Goal: Download file/media

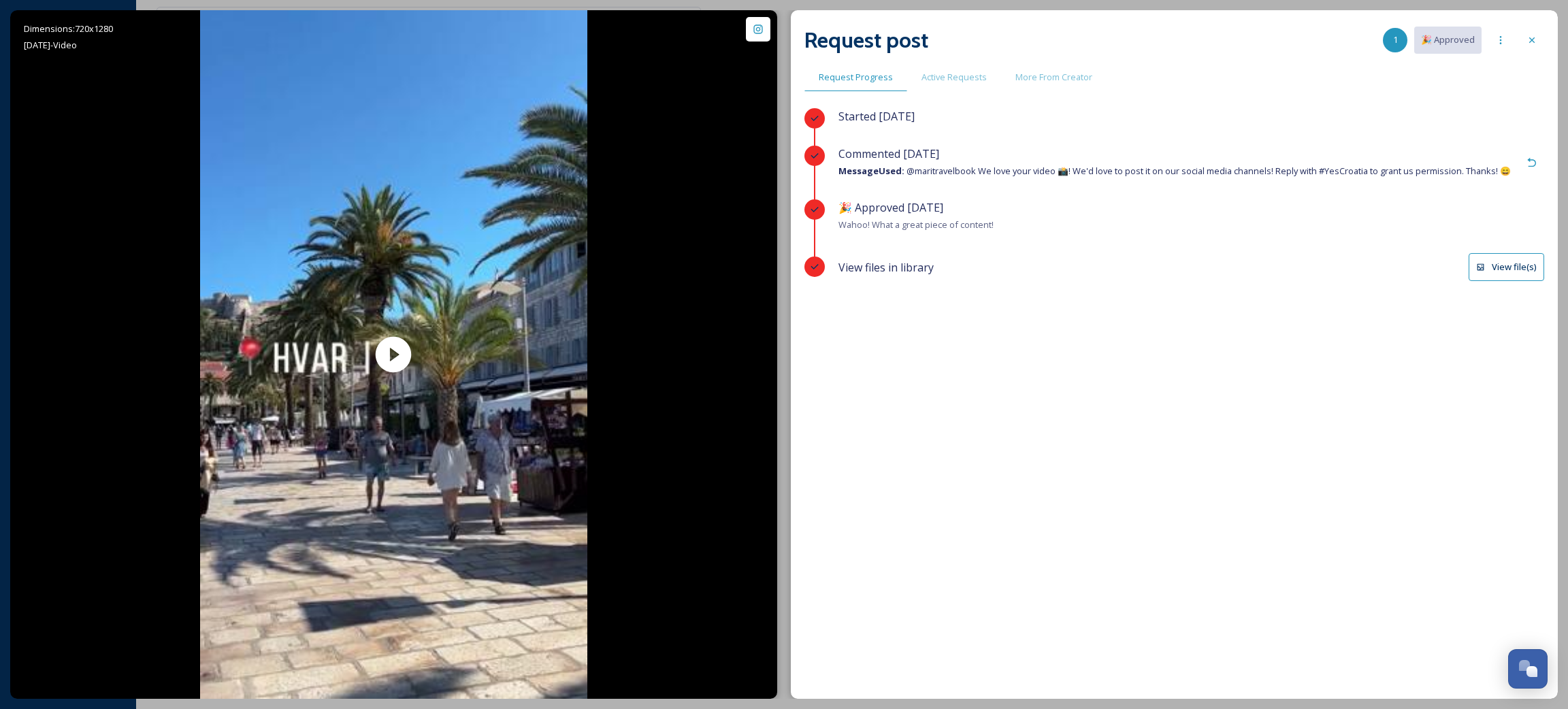
scroll to position [789, 0]
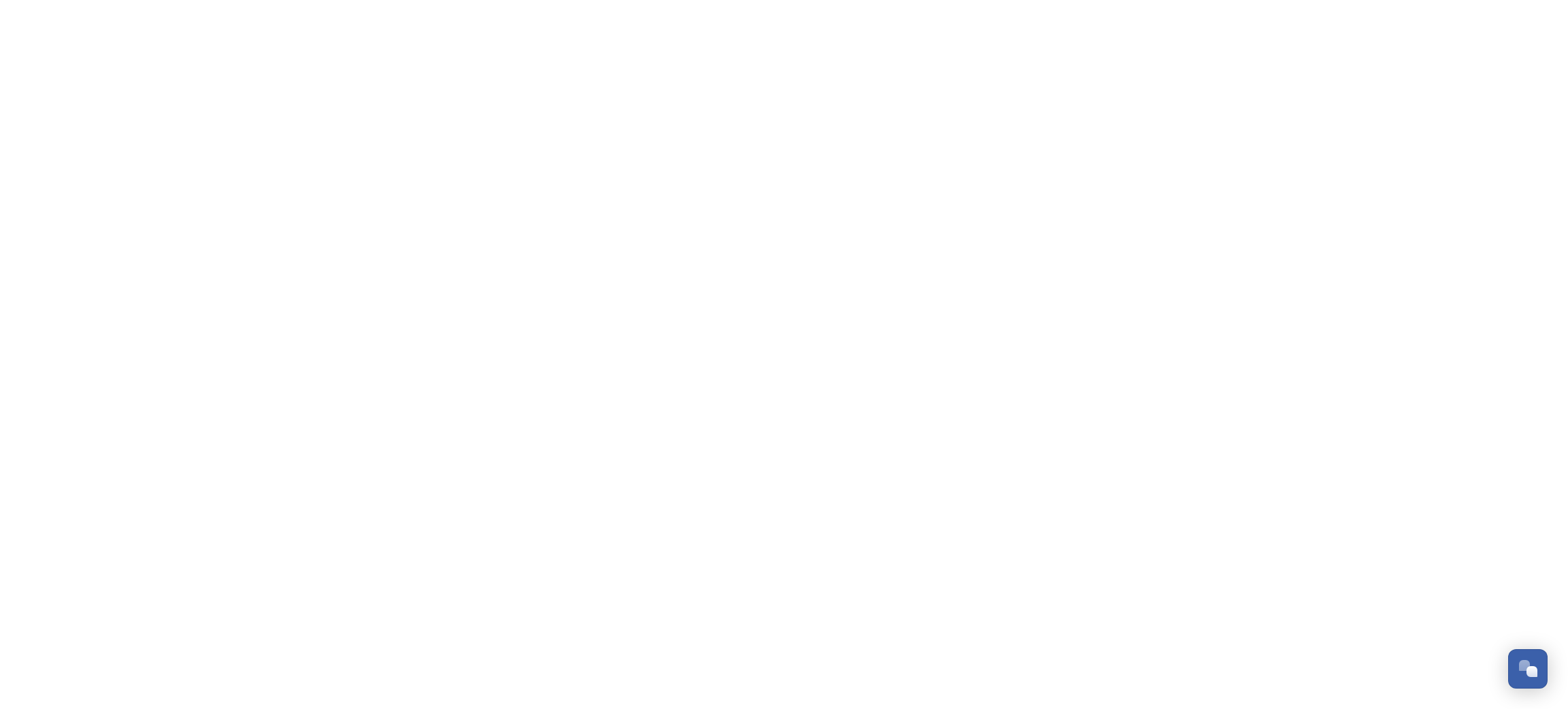
scroll to position [789, 0]
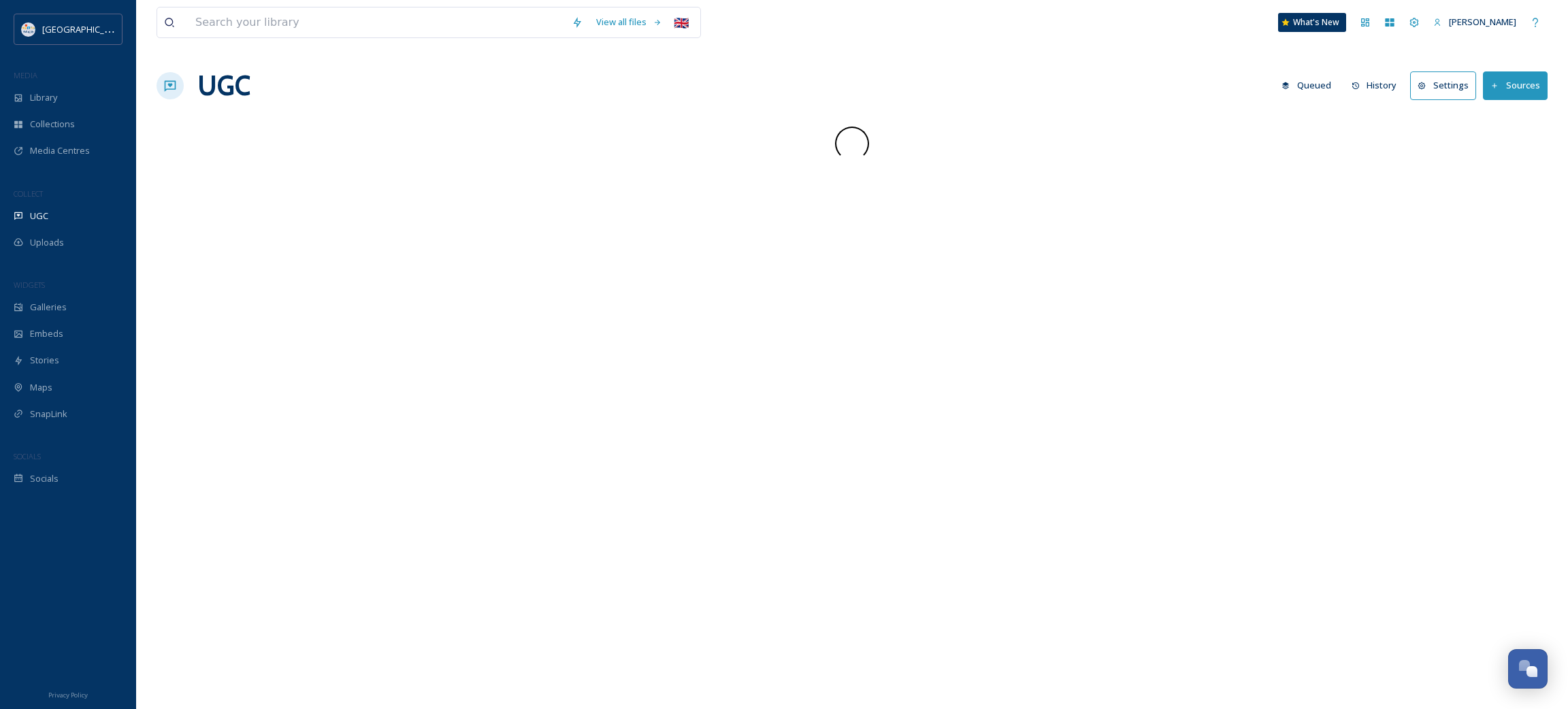
scroll to position [789, 0]
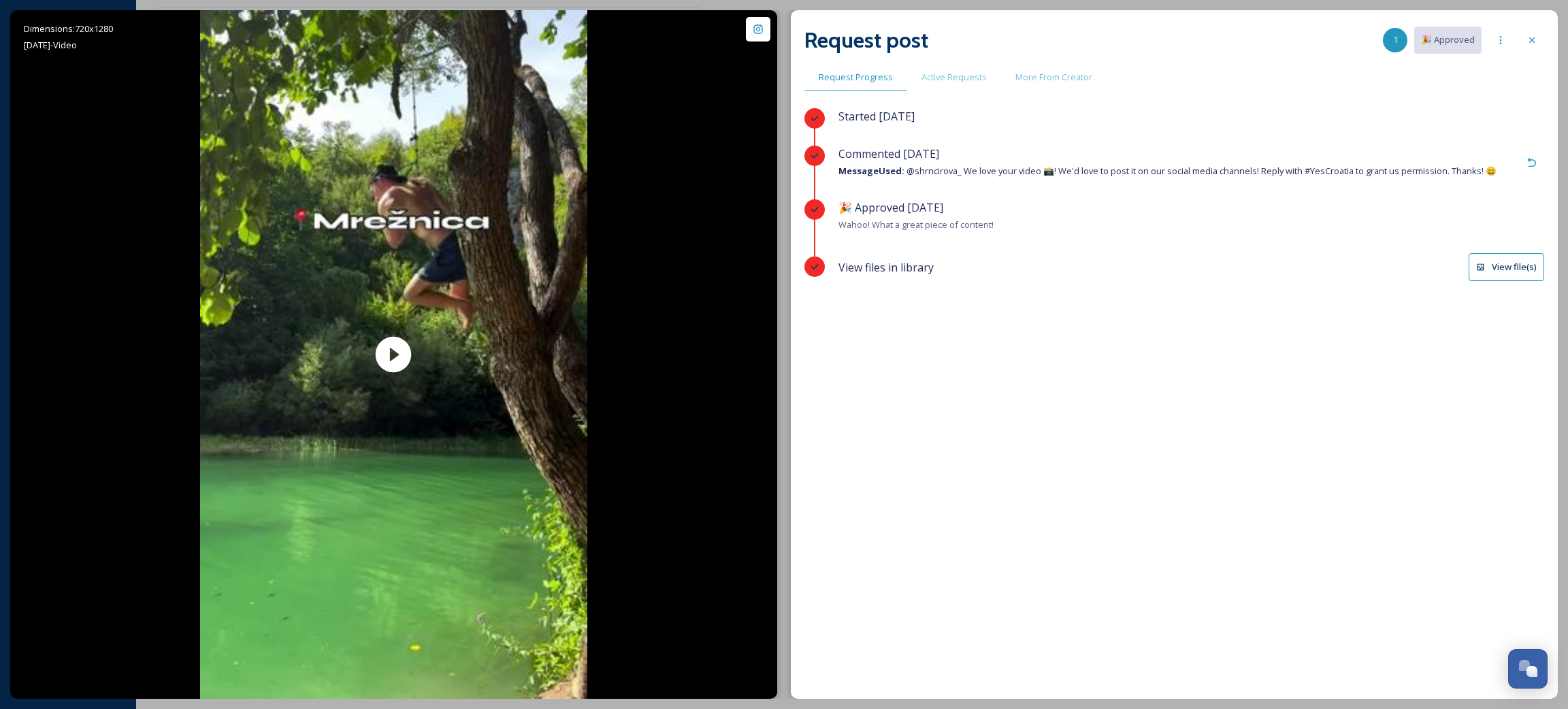
scroll to position [789, 0]
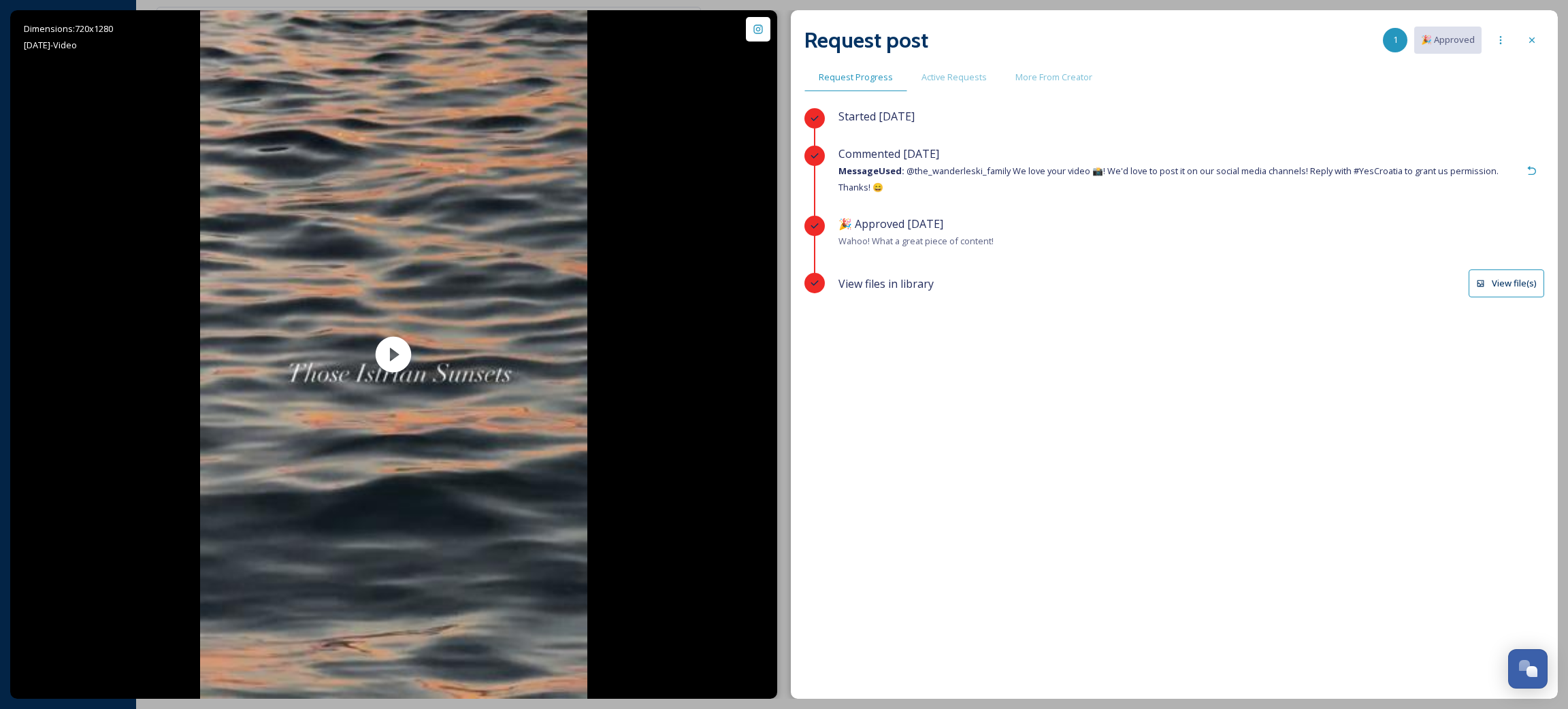
scroll to position [789, 0]
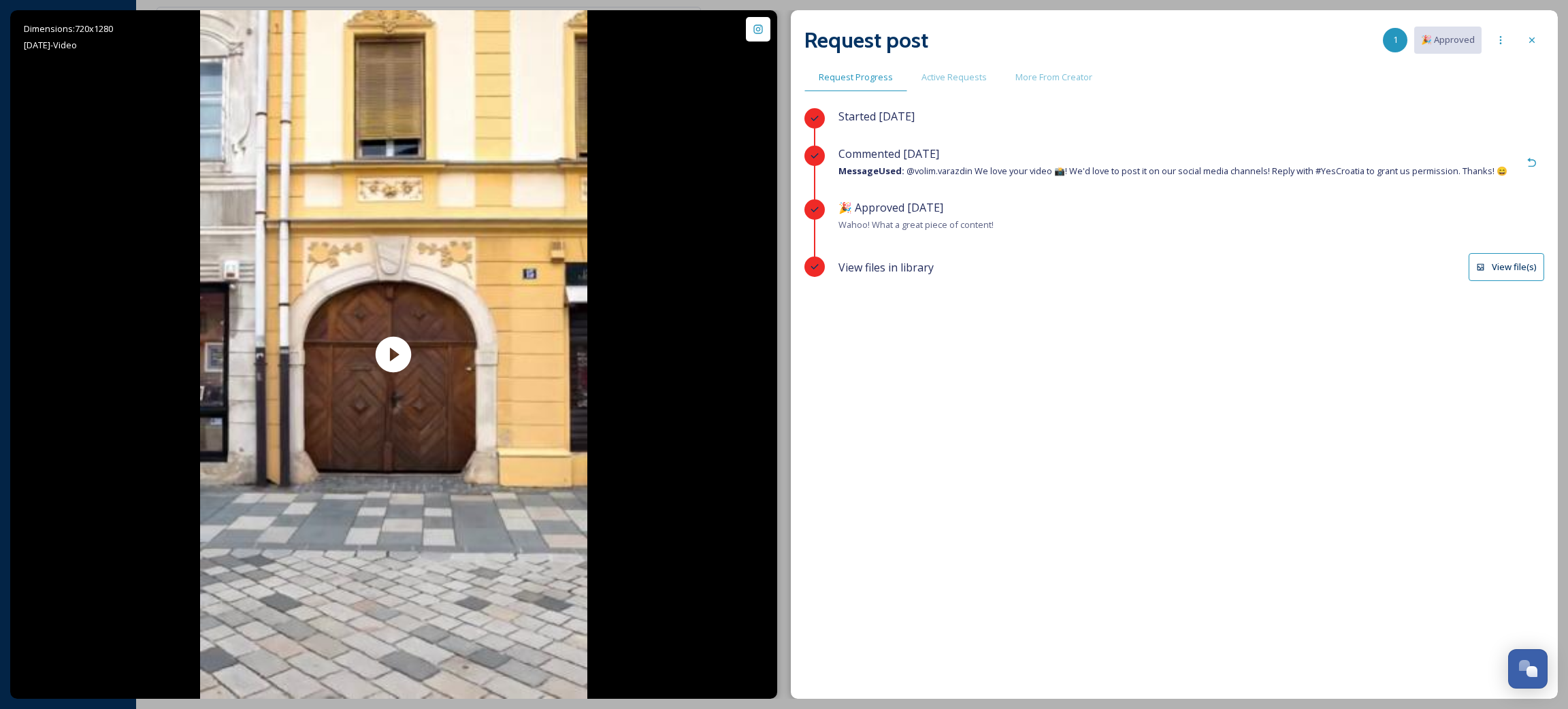
scroll to position [789, 0]
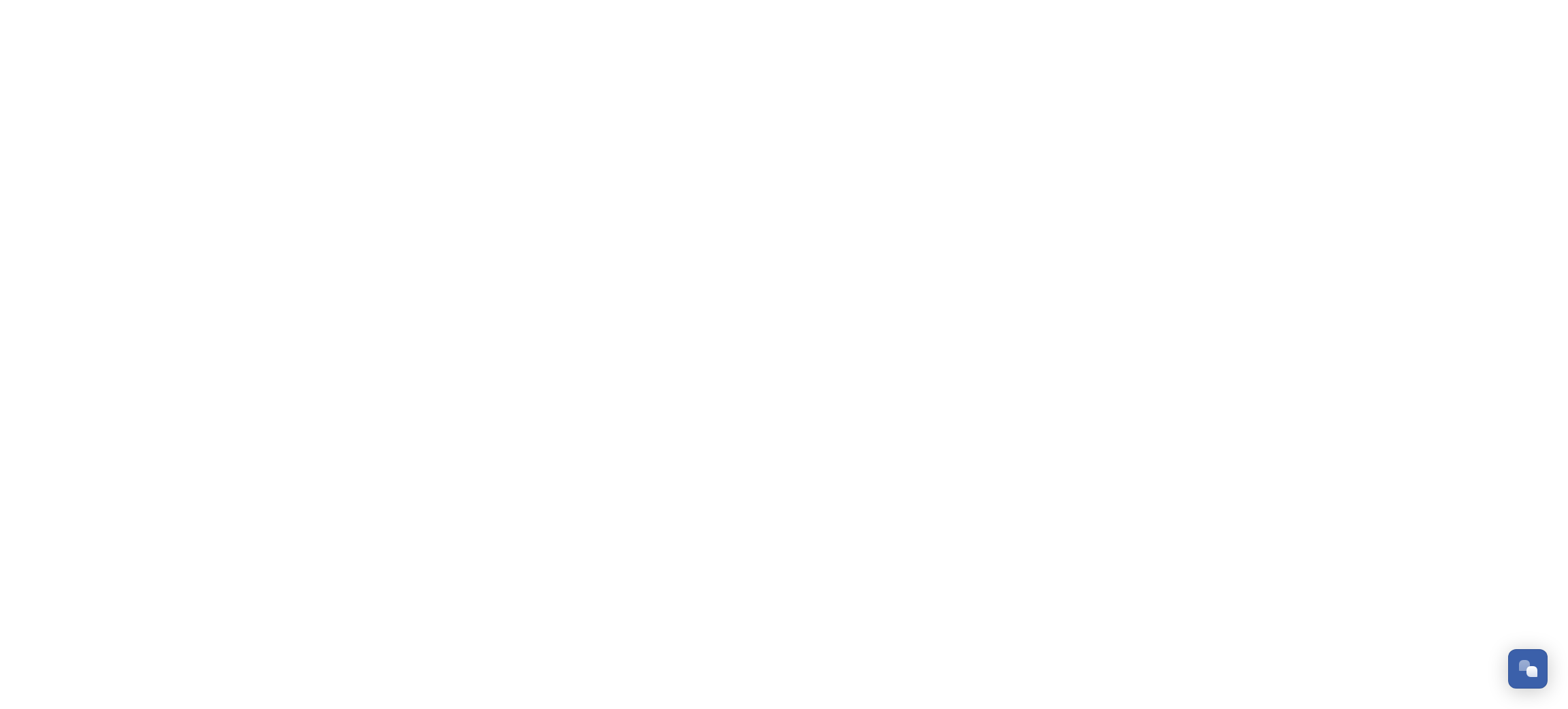
scroll to position [789, 0]
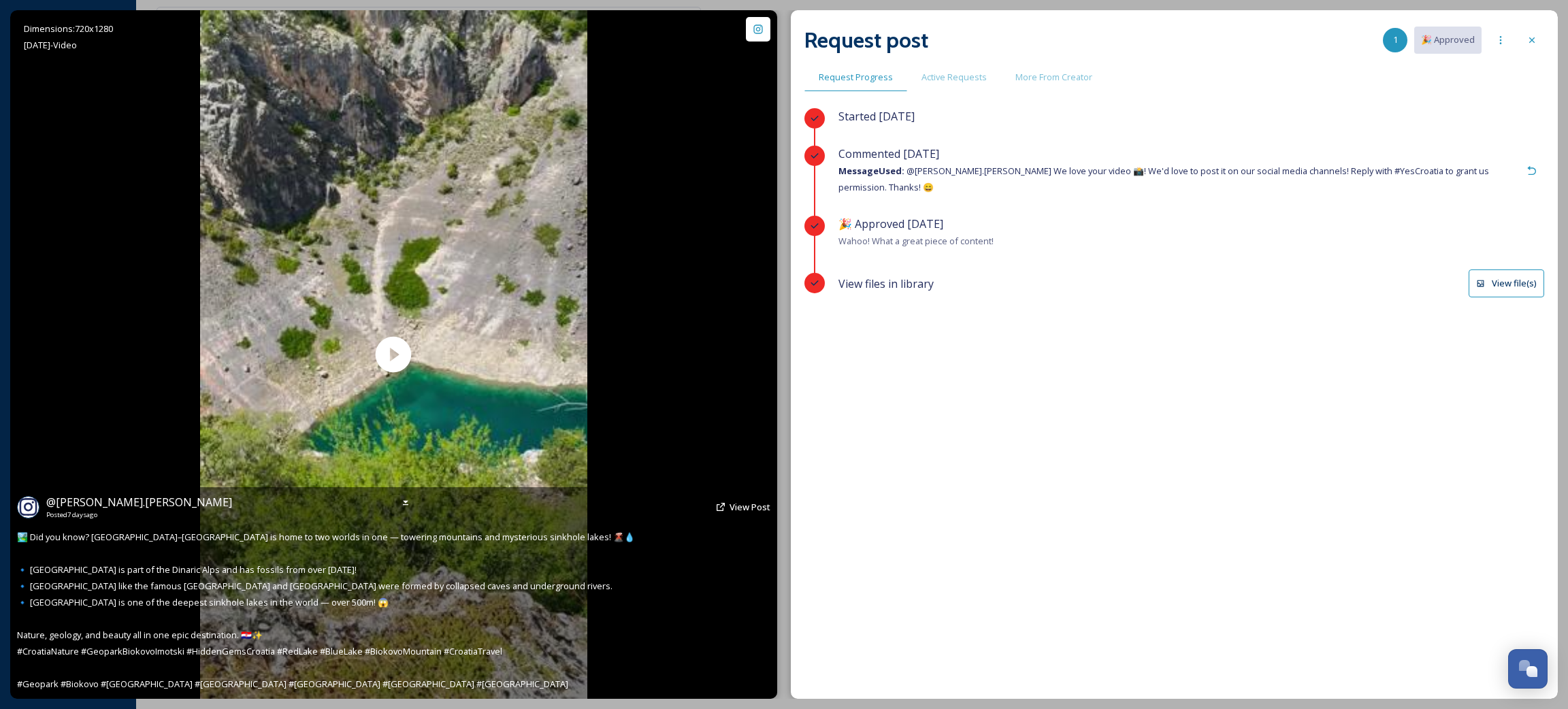
scroll to position [789, 0]
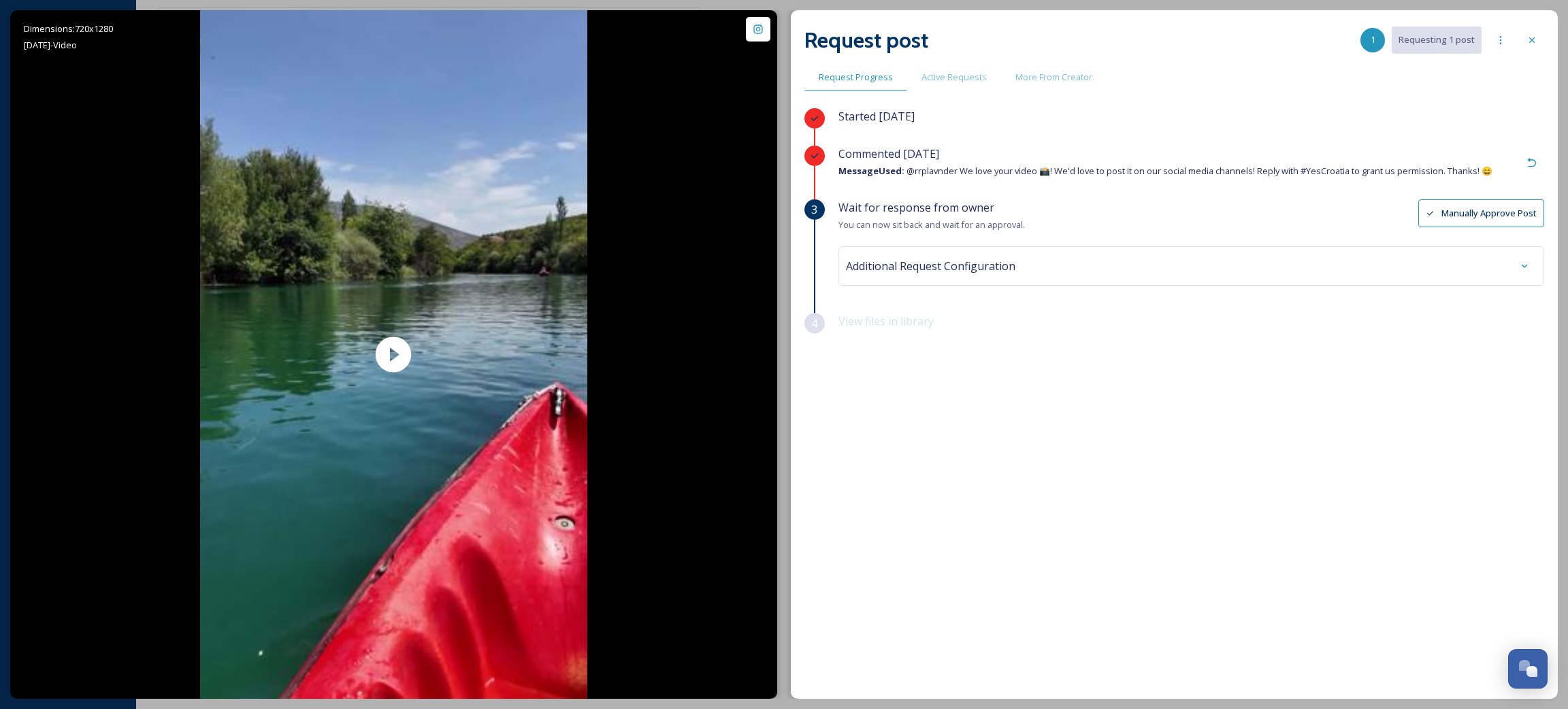
scroll to position [789, 0]
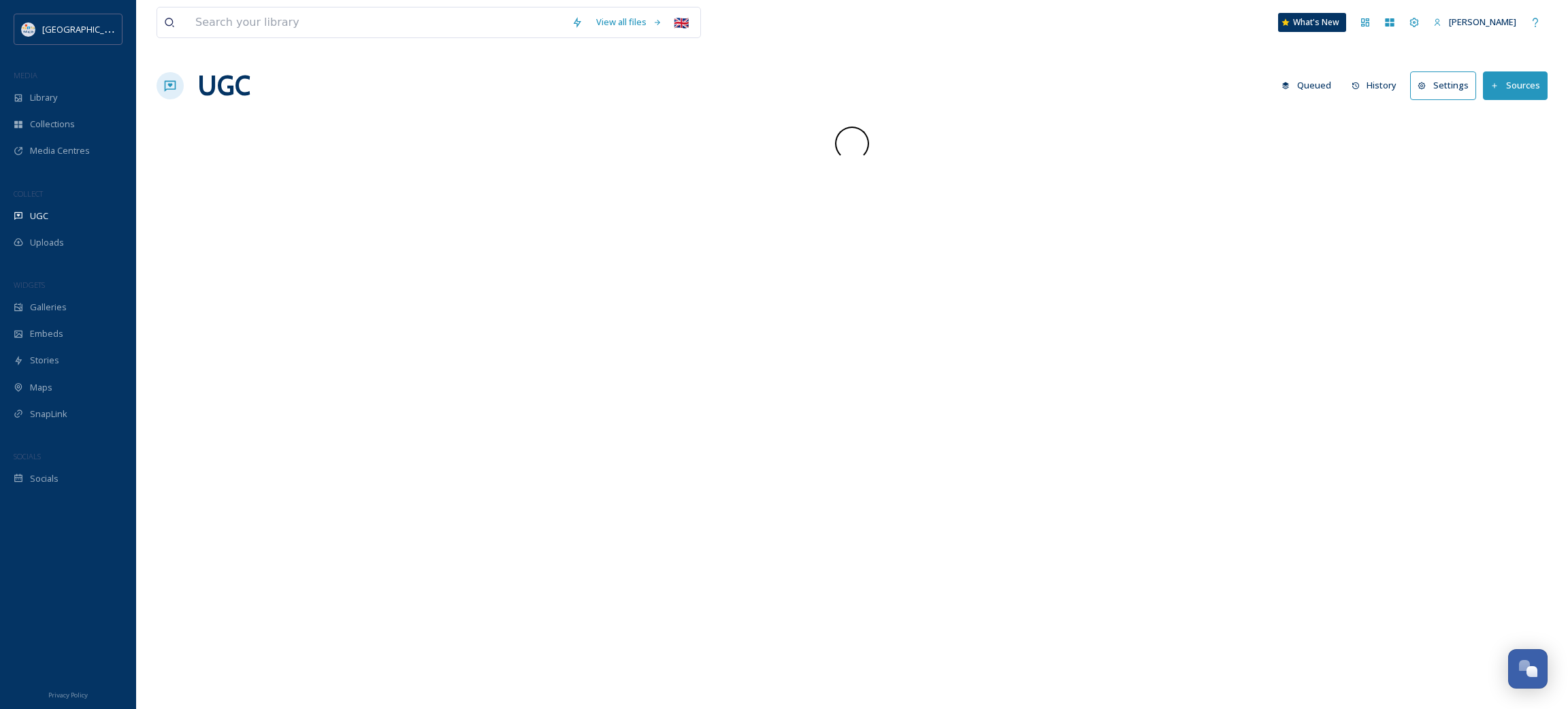
scroll to position [789, 0]
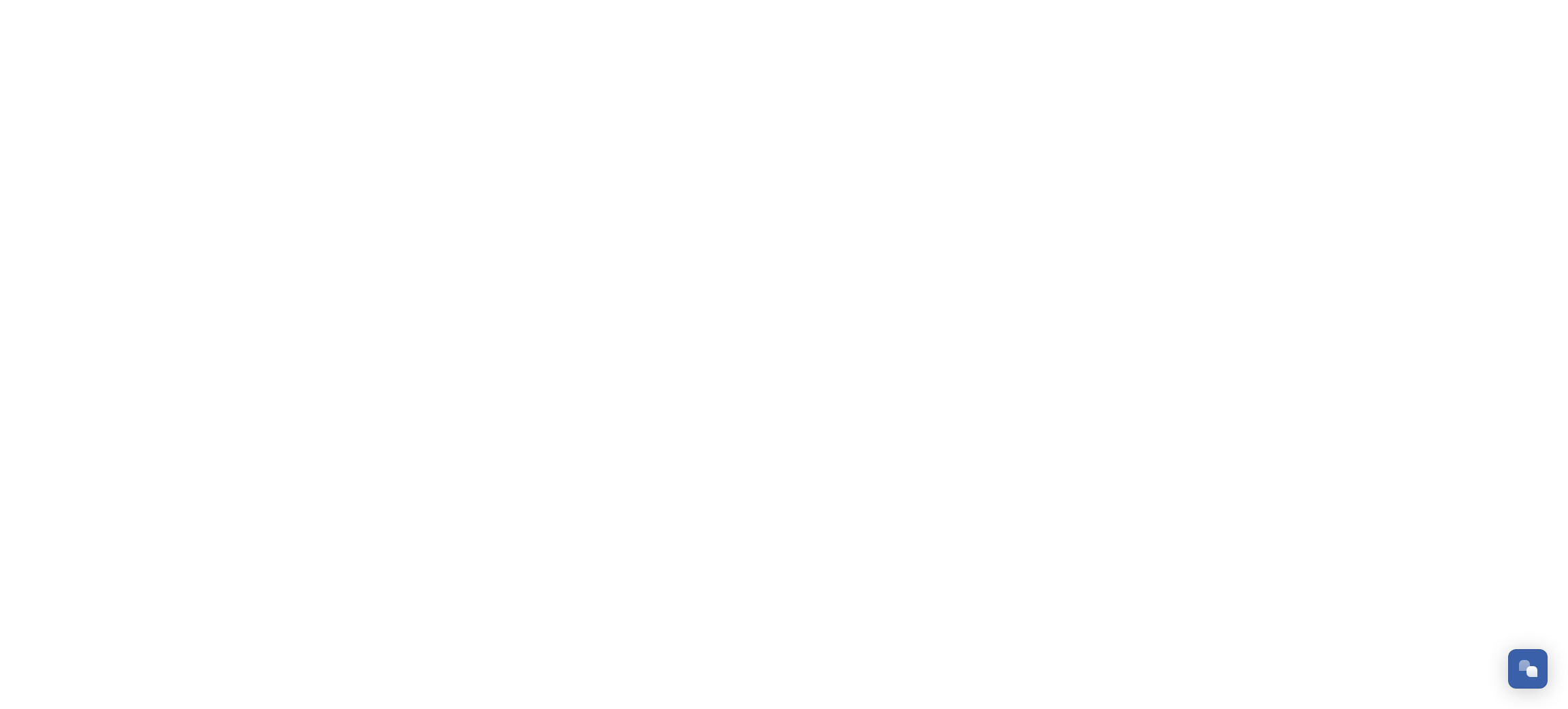
scroll to position [711, 0]
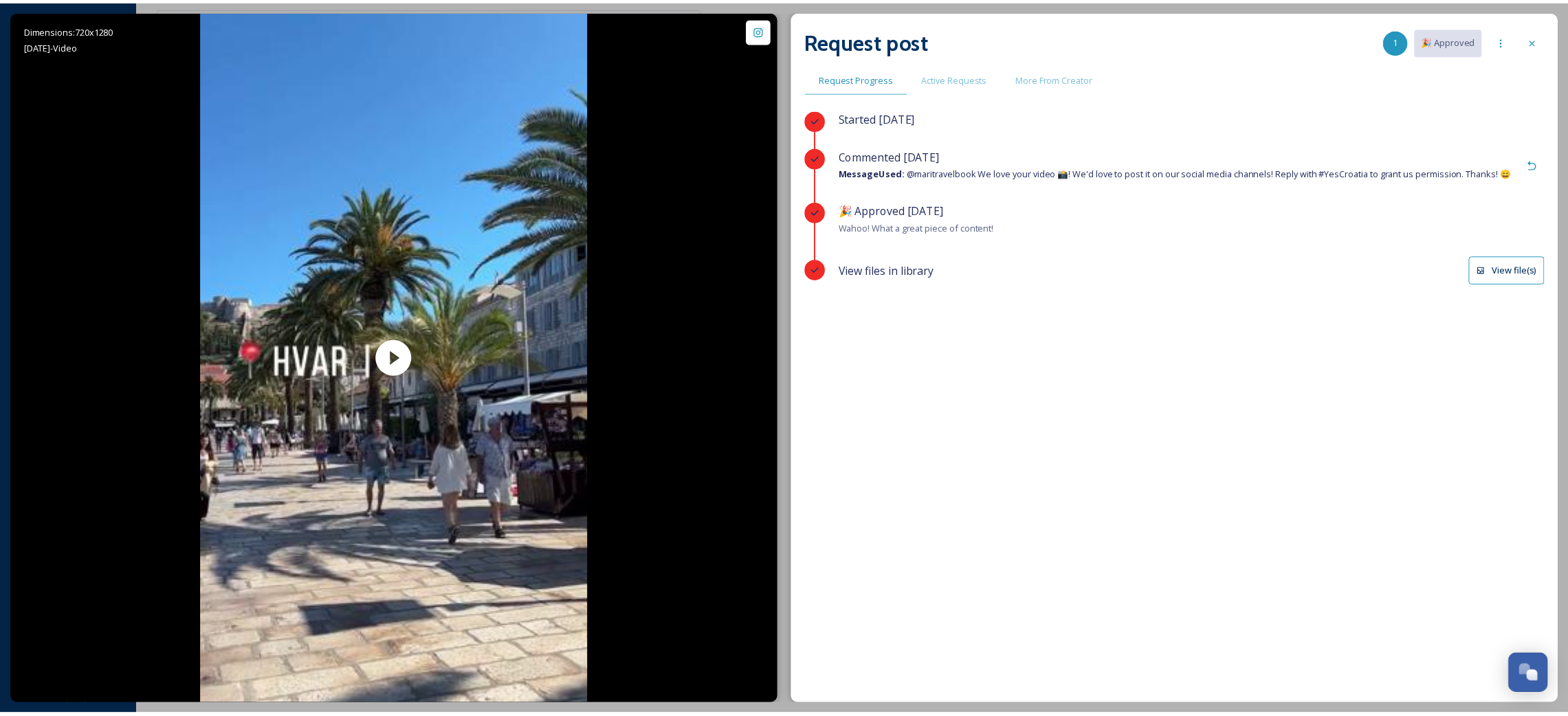
scroll to position [796, 0]
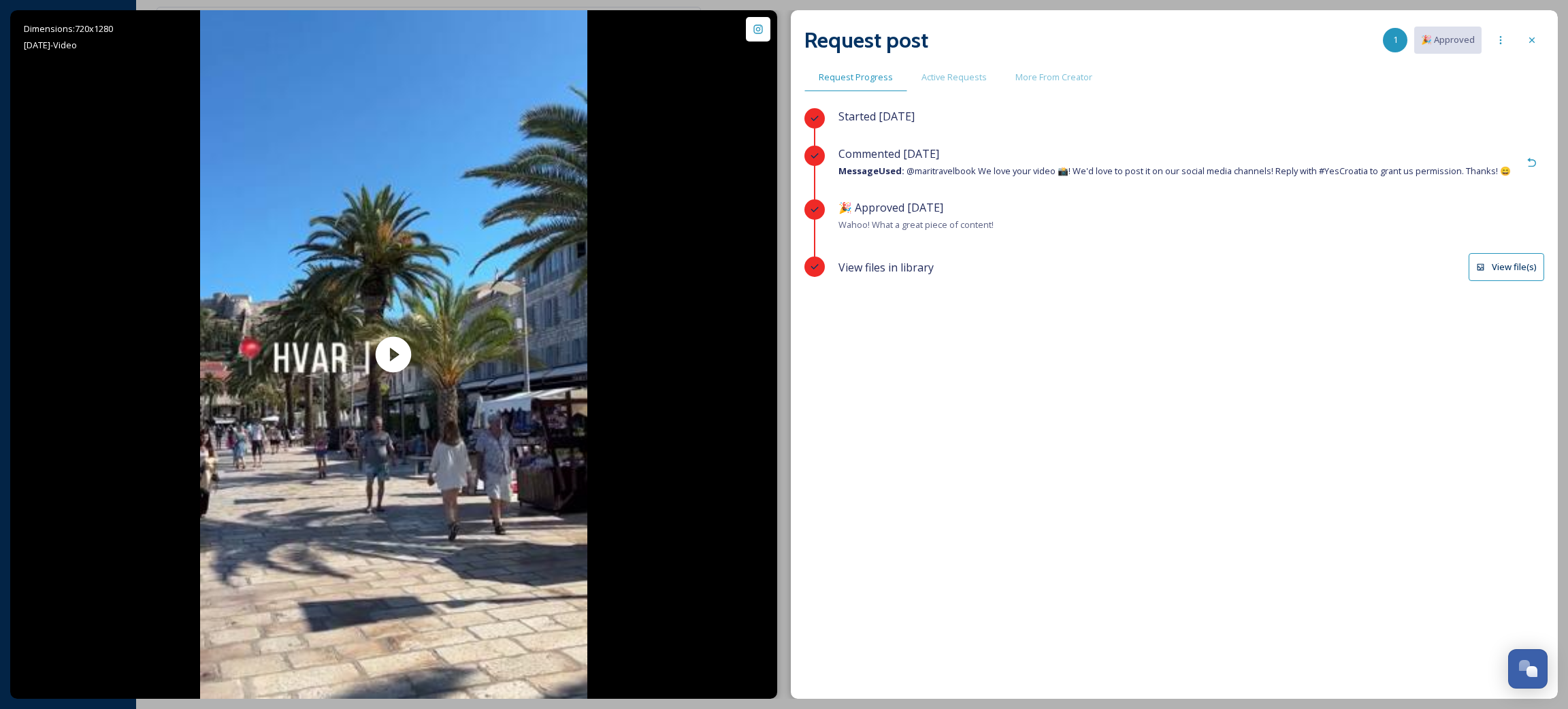
click at [1508, 280] on button "View file(s)" at bounding box center [1506, 267] width 75 height 28
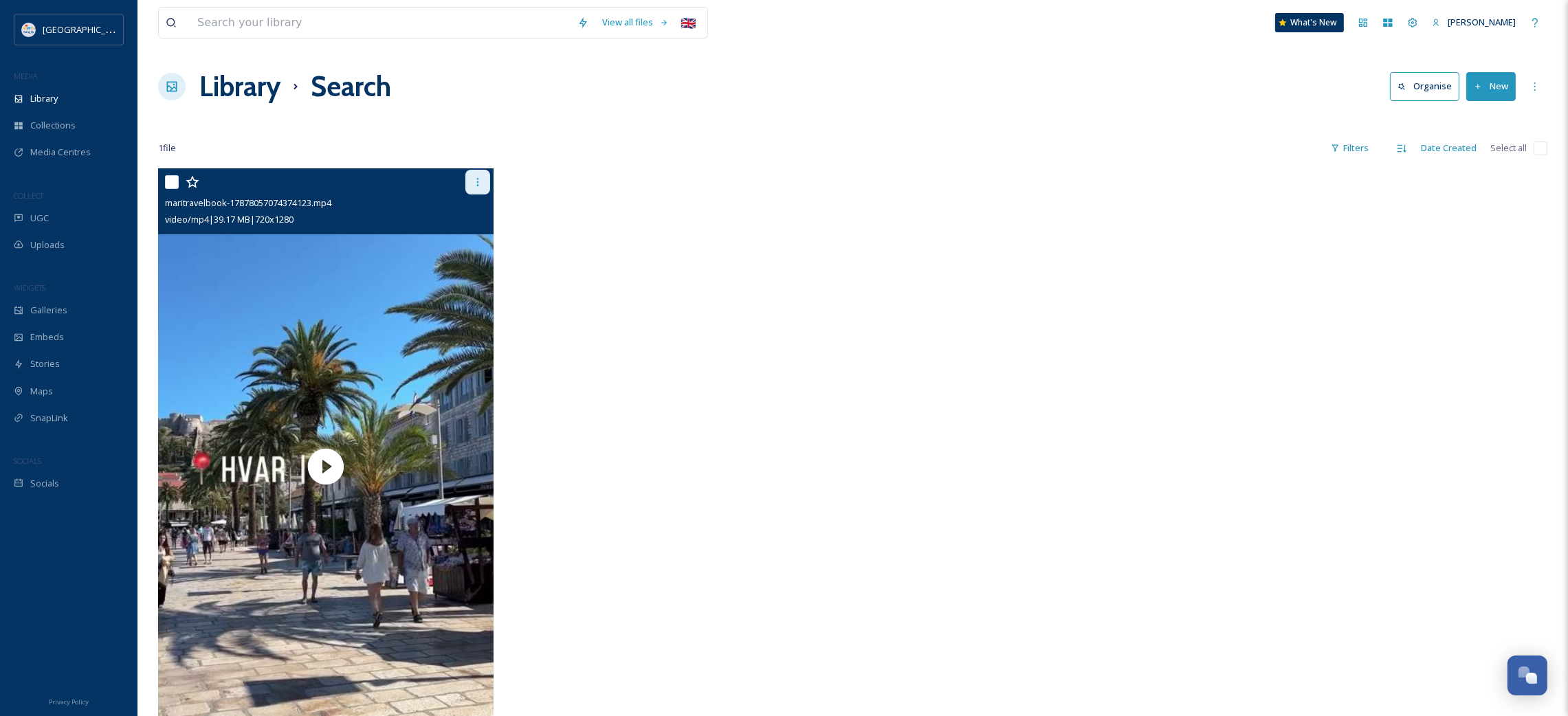
click at [472, 180] on icon at bounding box center [477, 181] width 11 height 11
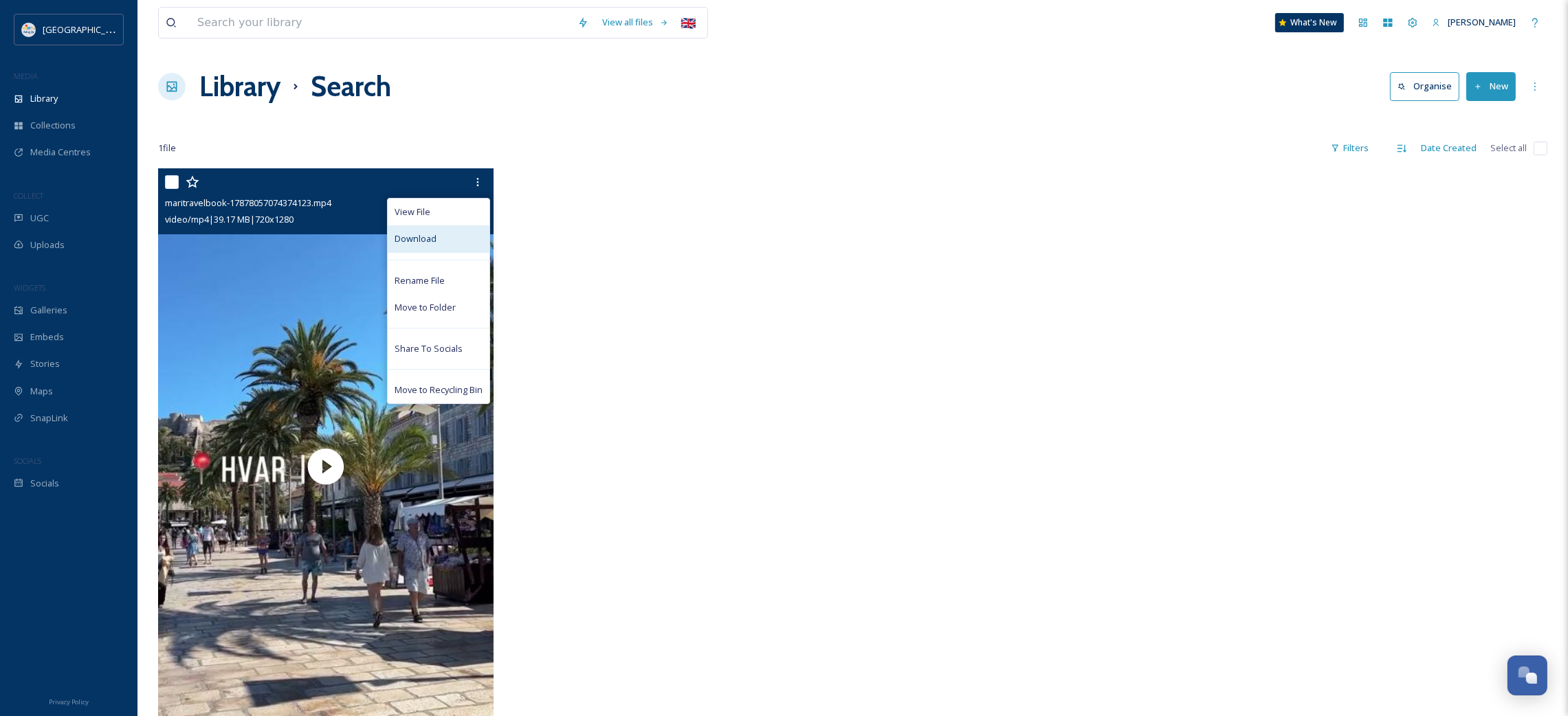
click at [430, 236] on span "Download" at bounding box center [415, 239] width 42 height 13
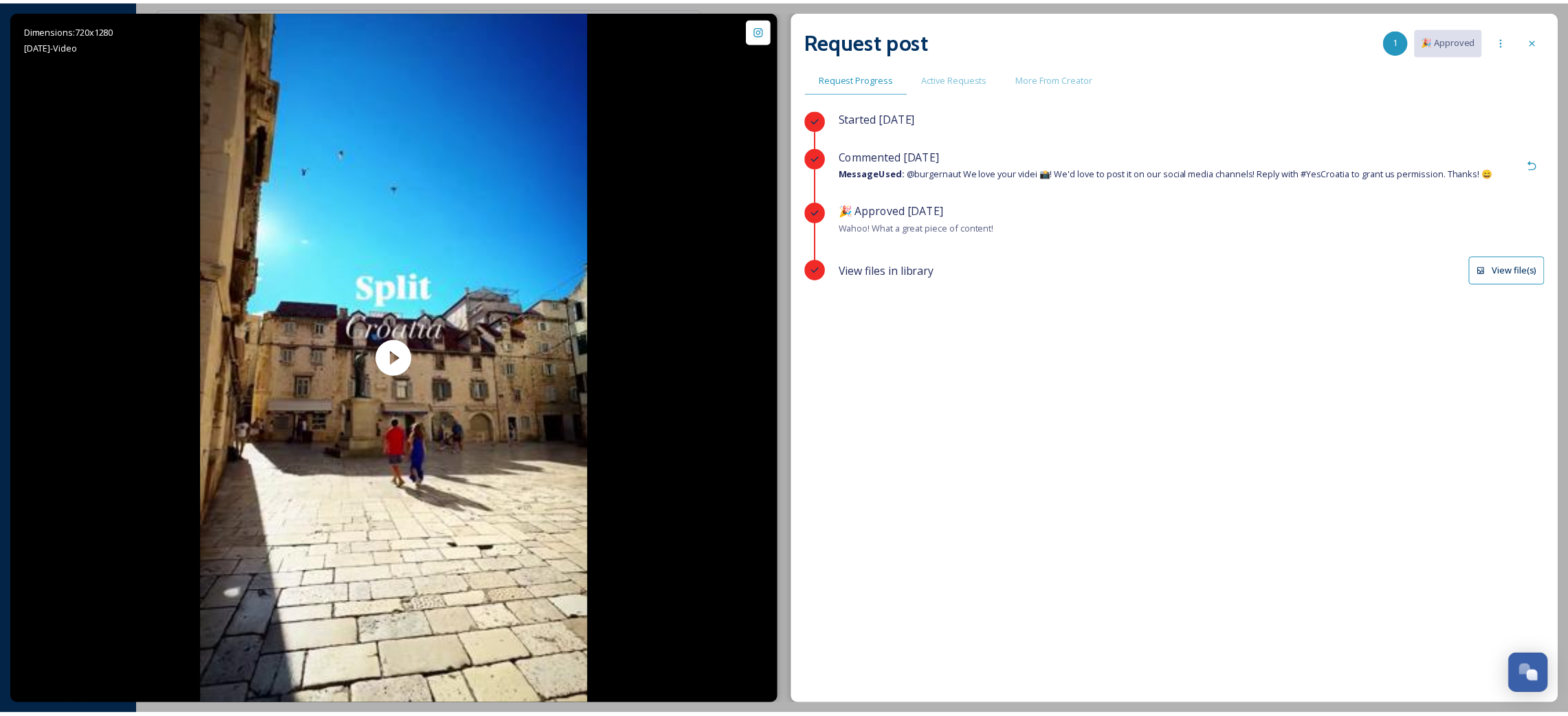
scroll to position [796, 0]
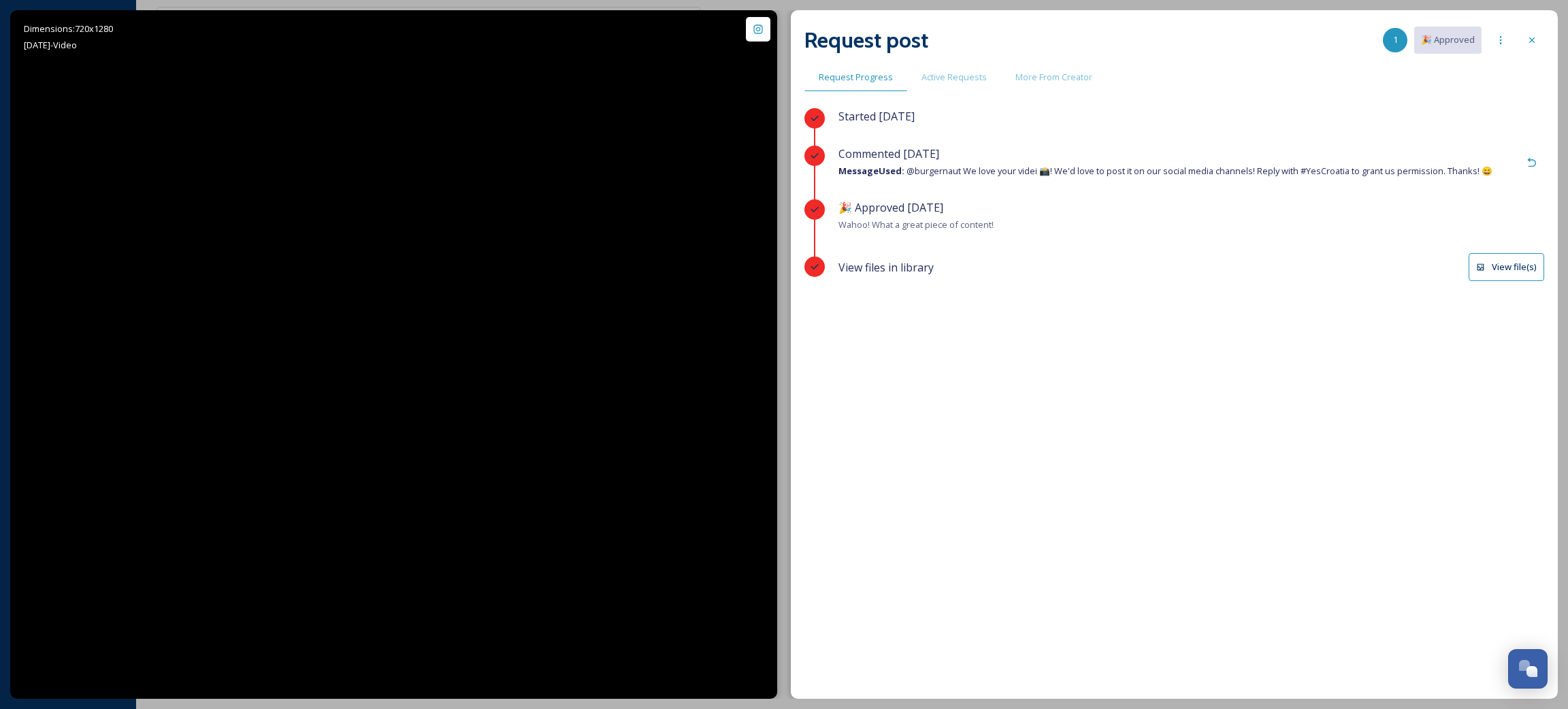
click at [1532, 277] on button "View file(s)" at bounding box center [1506, 267] width 75 height 28
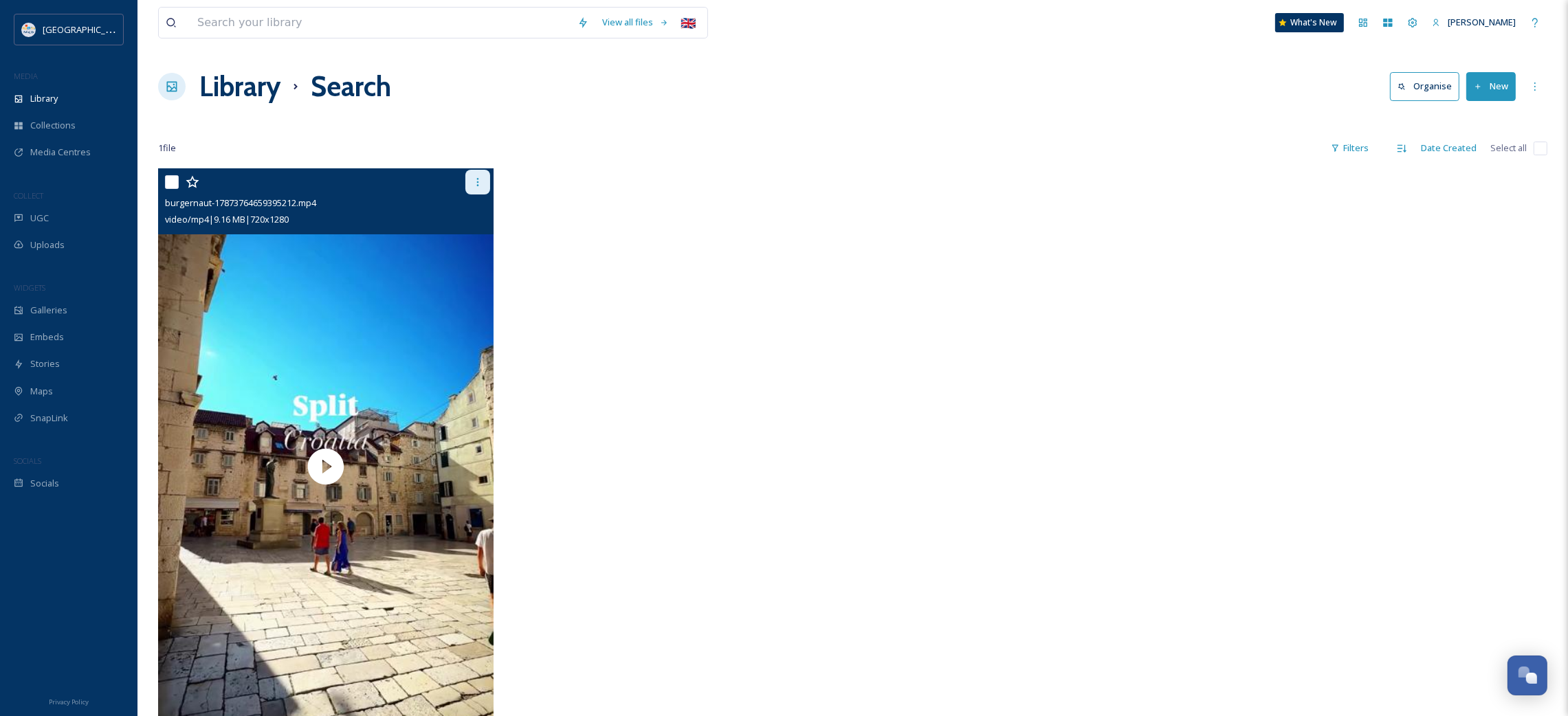
click at [476, 184] on icon at bounding box center [477, 181] width 11 height 11
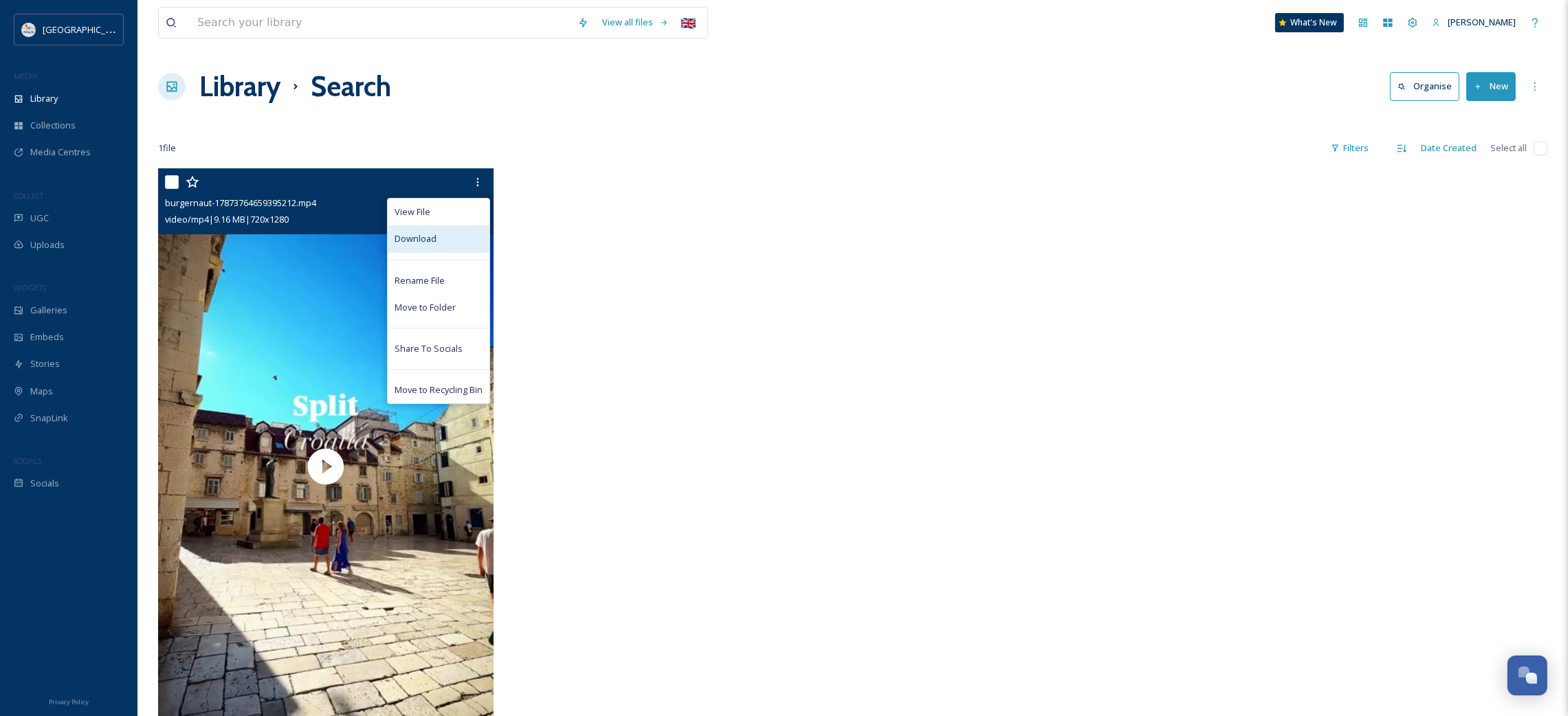
click at [415, 241] on span "Download" at bounding box center [415, 239] width 42 height 13
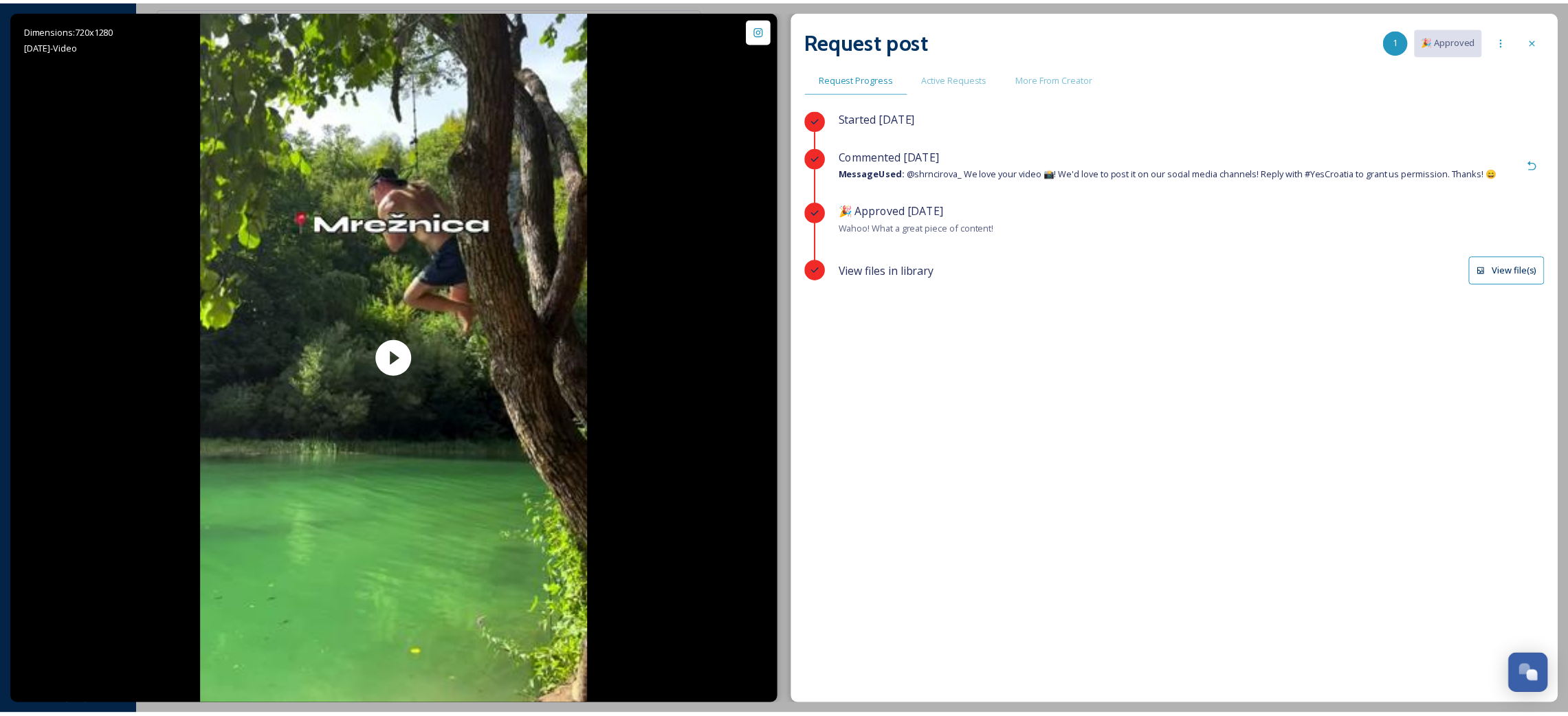
scroll to position [796, 0]
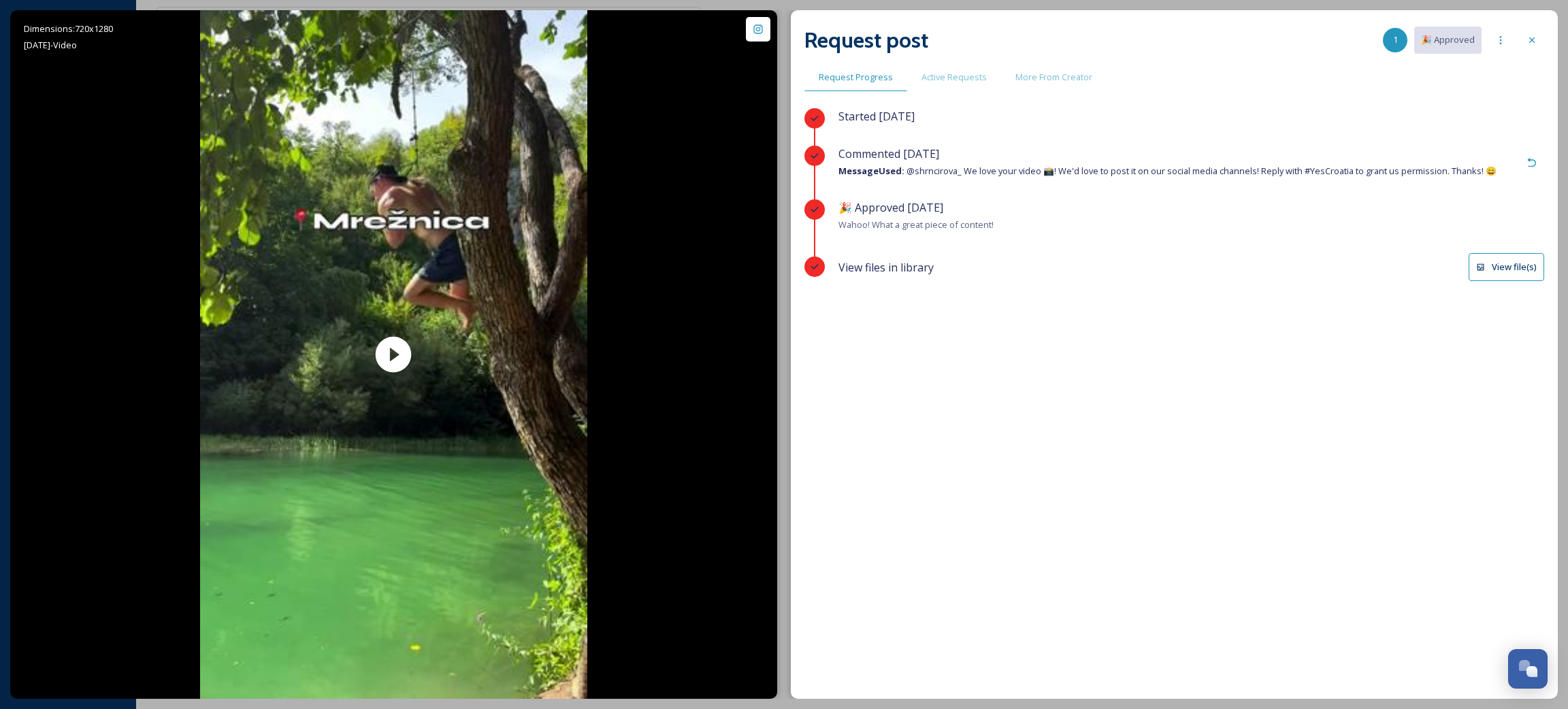
click at [1496, 280] on button "View file(s)" at bounding box center [1506, 267] width 75 height 28
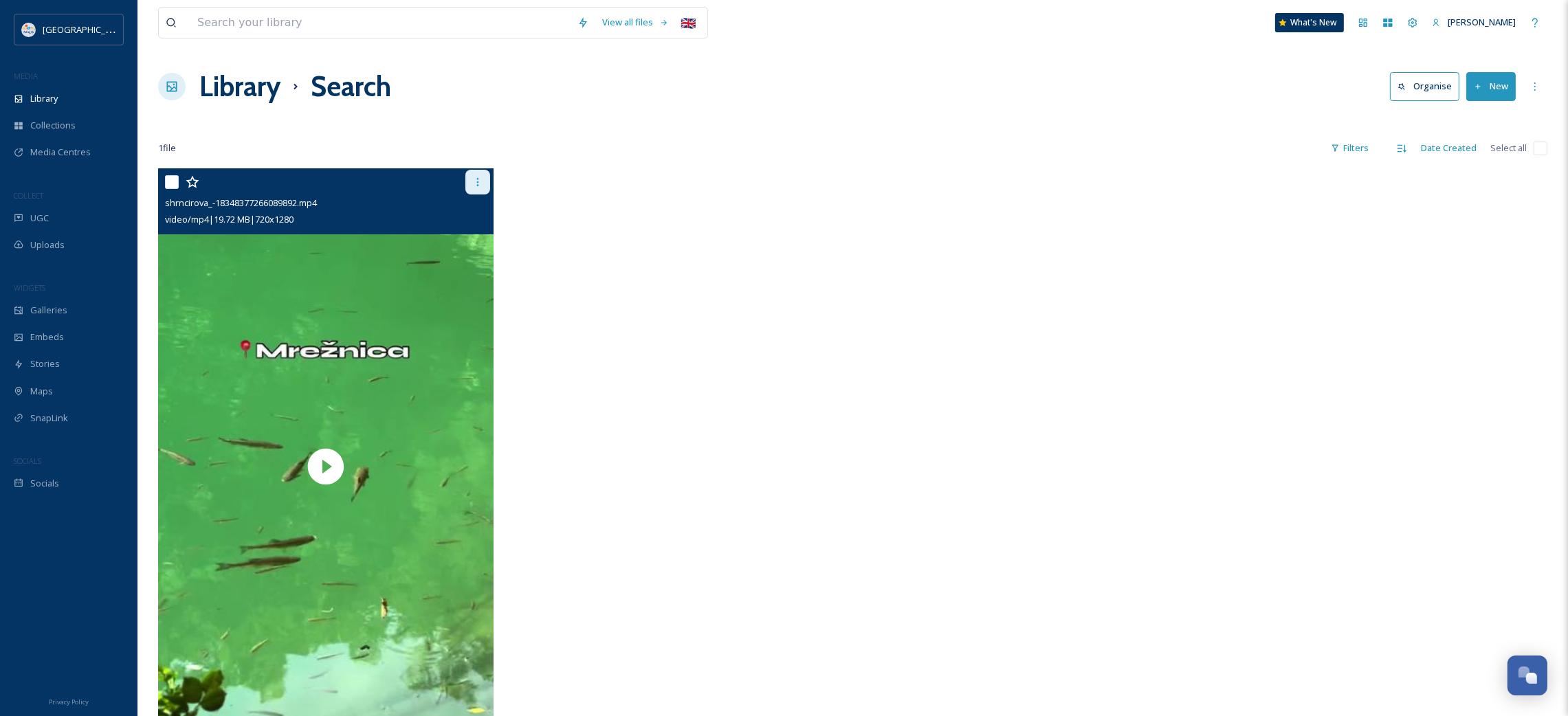
click at [483, 180] on div at bounding box center [477, 181] width 25 height 25
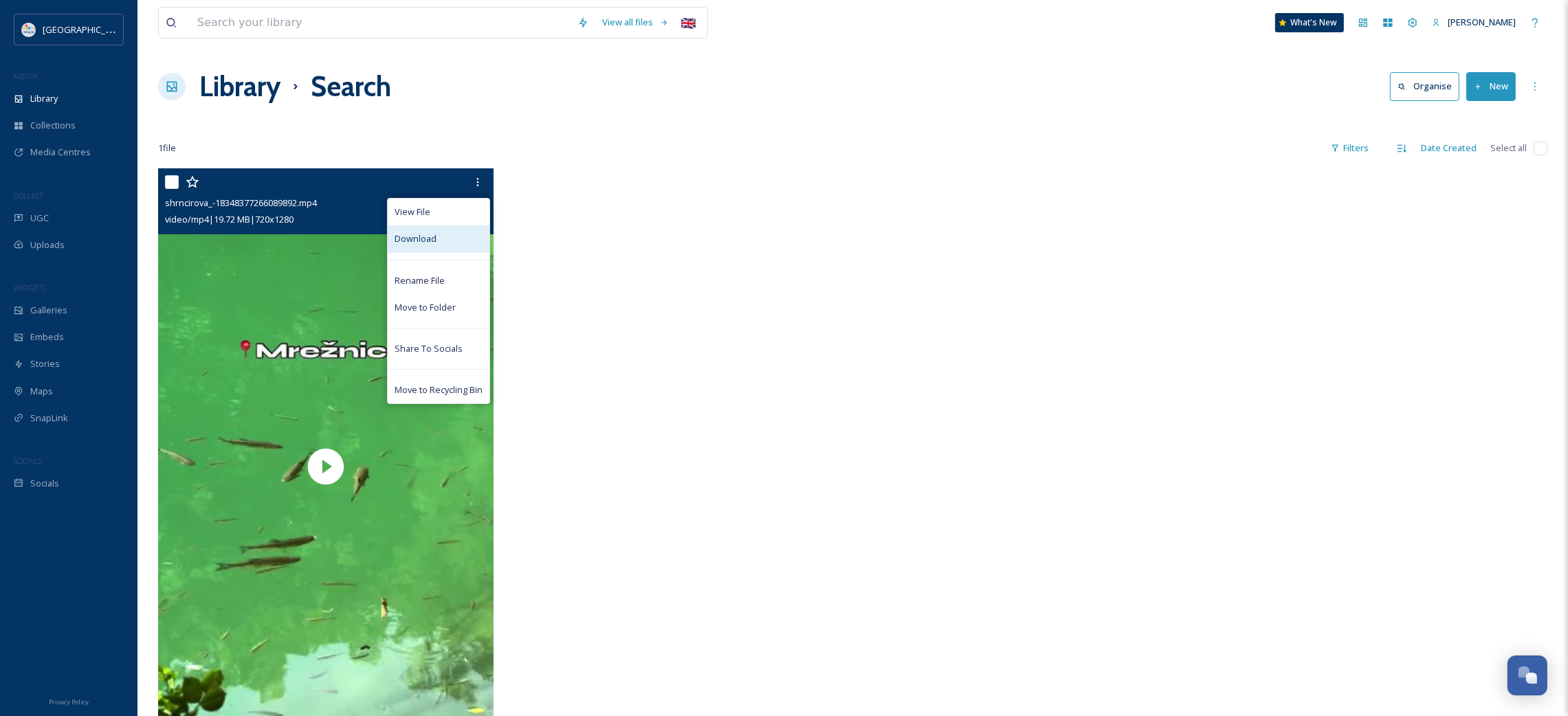
click at [435, 246] on div "Download" at bounding box center [438, 239] width 102 height 27
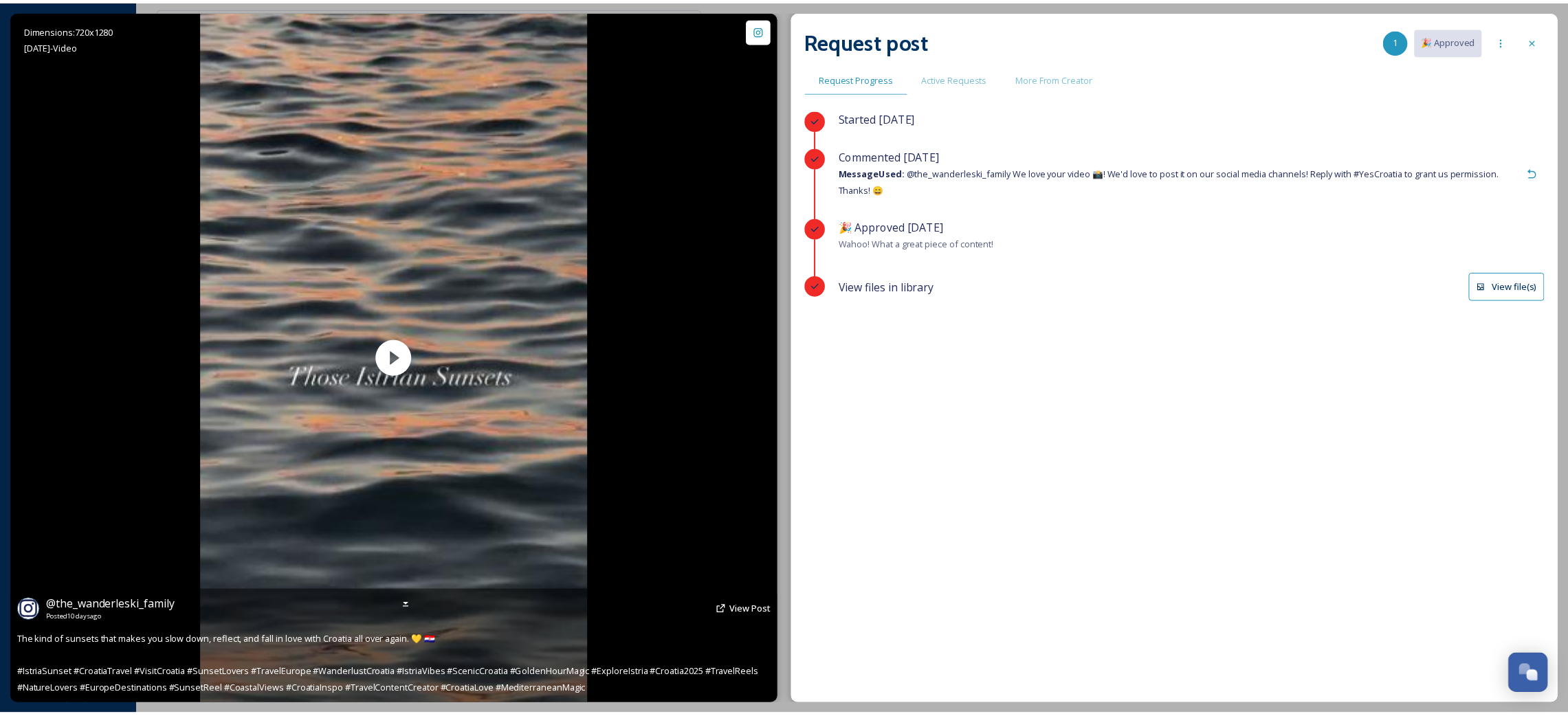
scroll to position [796, 0]
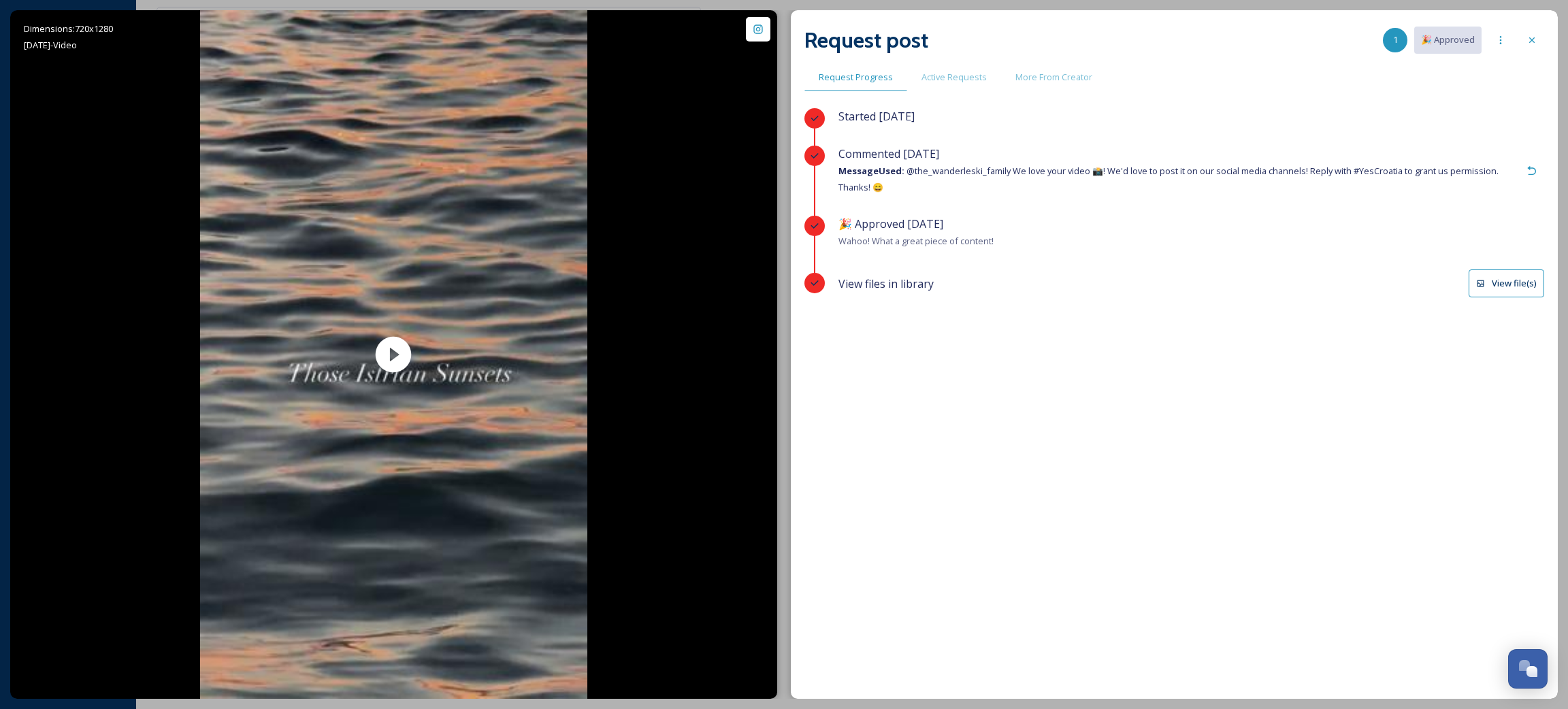
click at [1490, 290] on button "View file(s)" at bounding box center [1506, 283] width 75 height 28
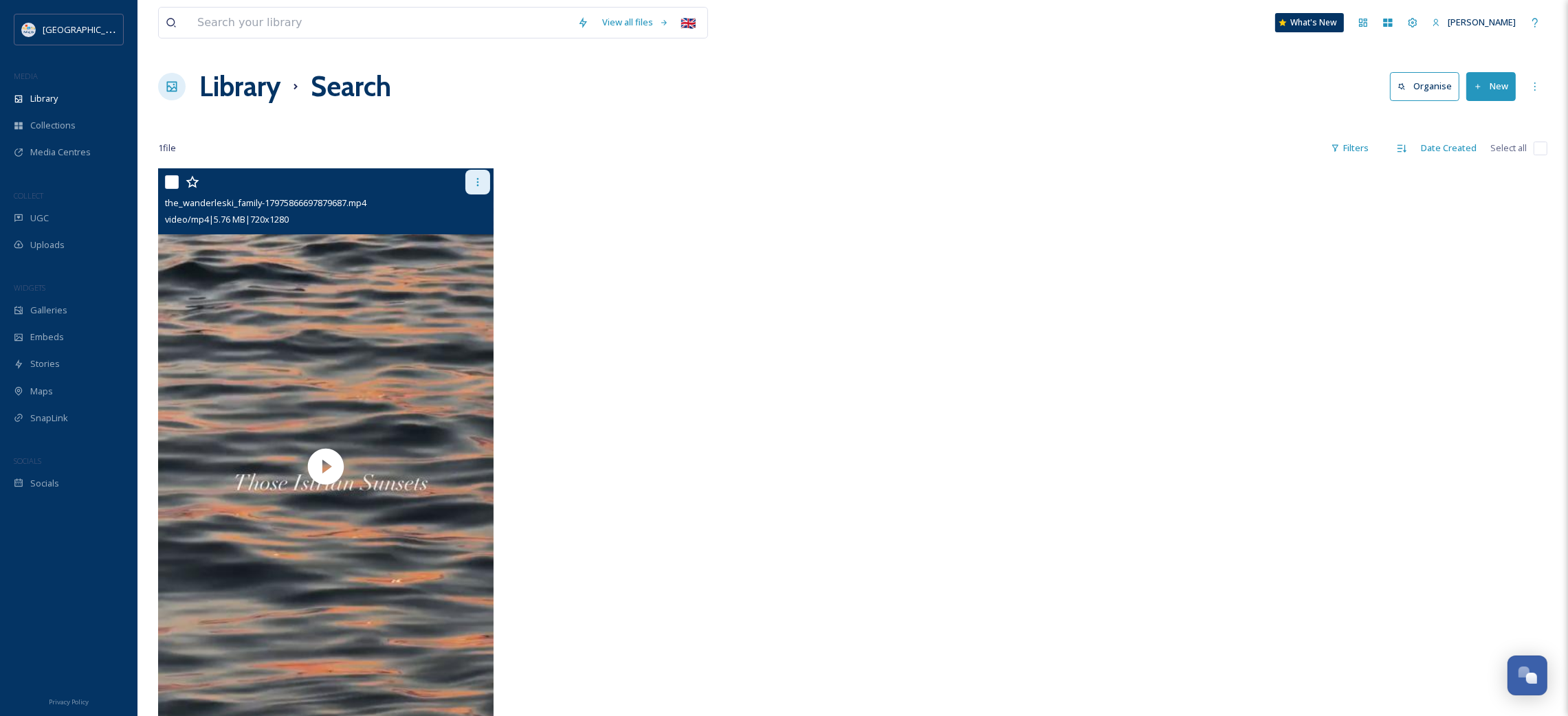
drag, startPoint x: 485, startPoint y: 175, endPoint x: 481, endPoint y: 184, distance: 9.8
click at [485, 176] on div at bounding box center [477, 181] width 25 height 25
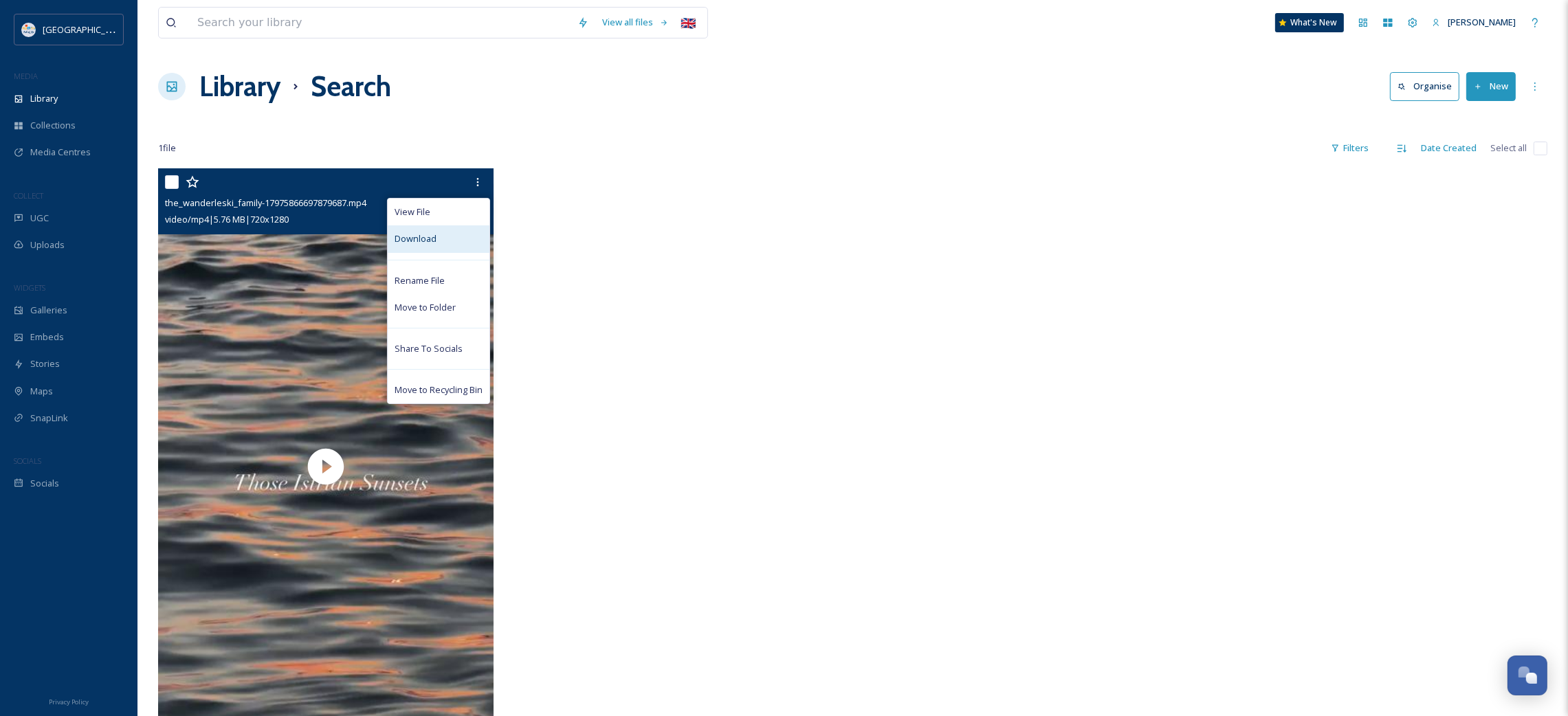
click at [419, 235] on span "Download" at bounding box center [415, 239] width 42 height 13
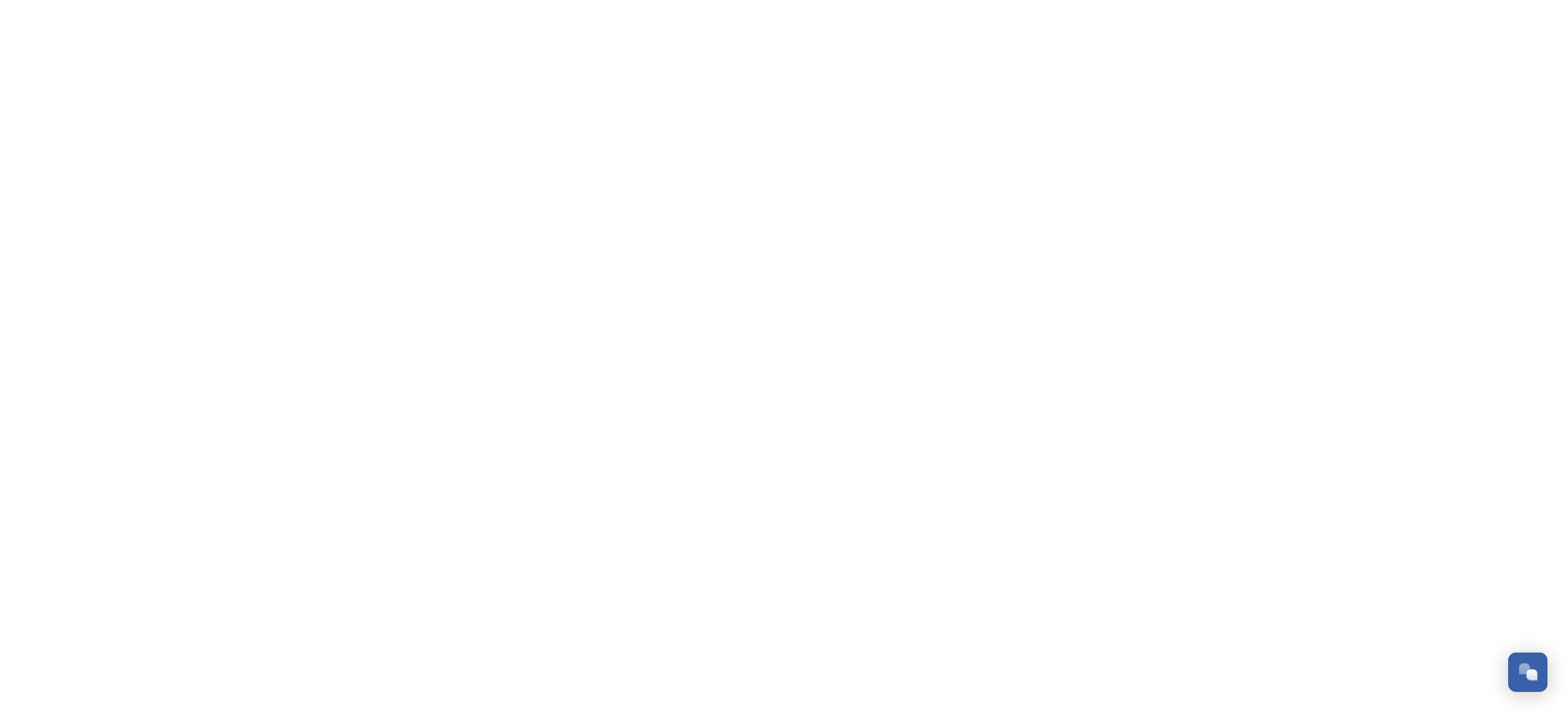
scroll to position [796, 0]
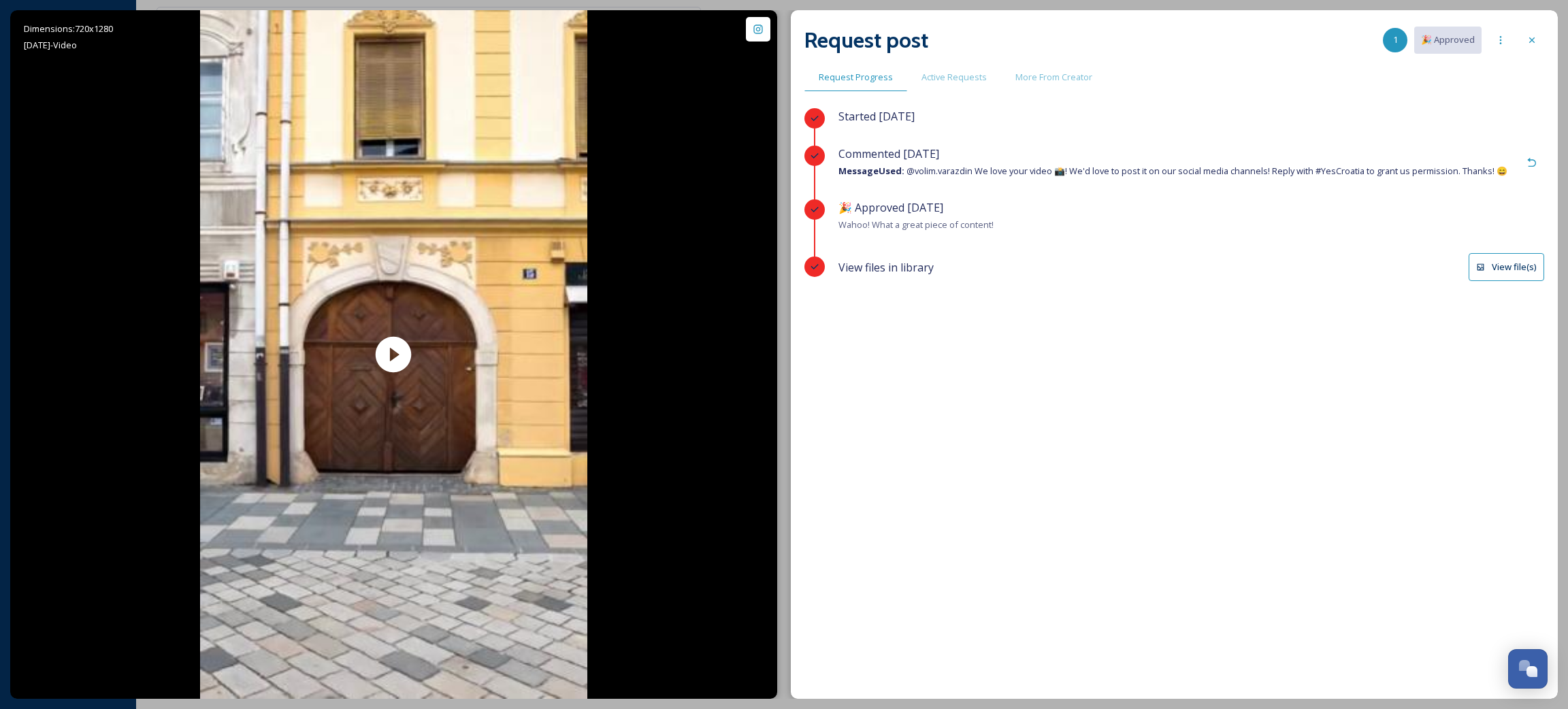
click at [1488, 267] on button "View file(s)" at bounding box center [1506, 267] width 75 height 28
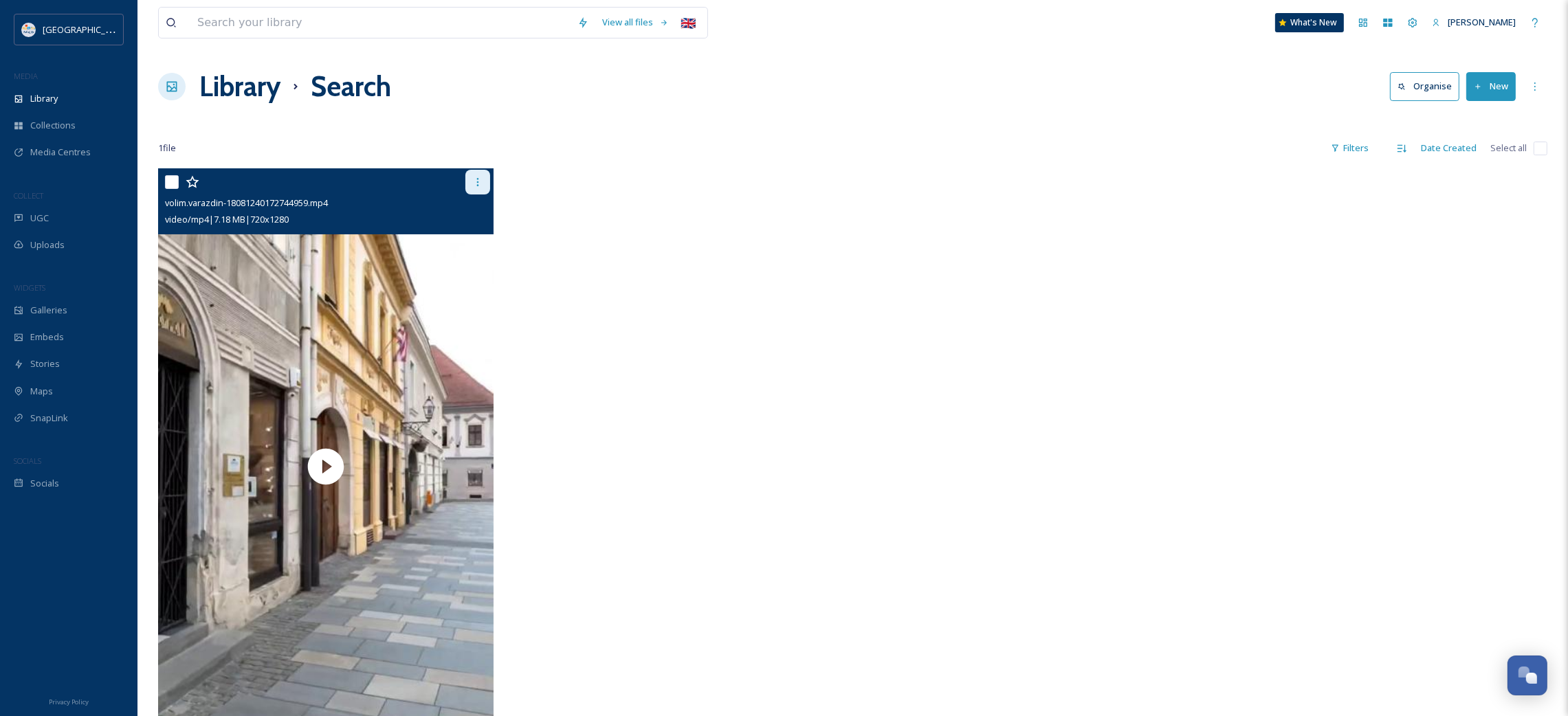
click at [484, 184] on div at bounding box center [477, 181] width 25 height 25
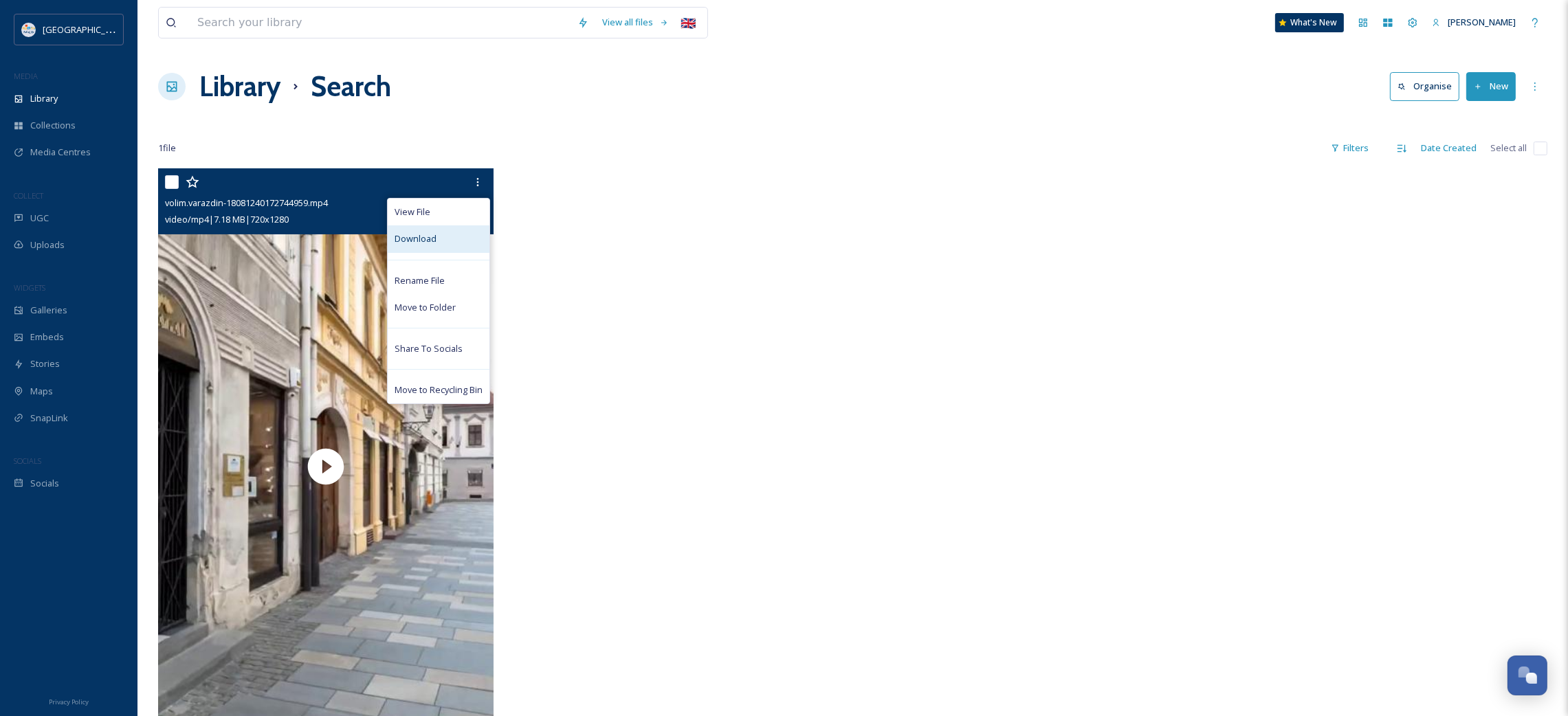
click at [436, 230] on div "Download" at bounding box center [438, 239] width 102 height 27
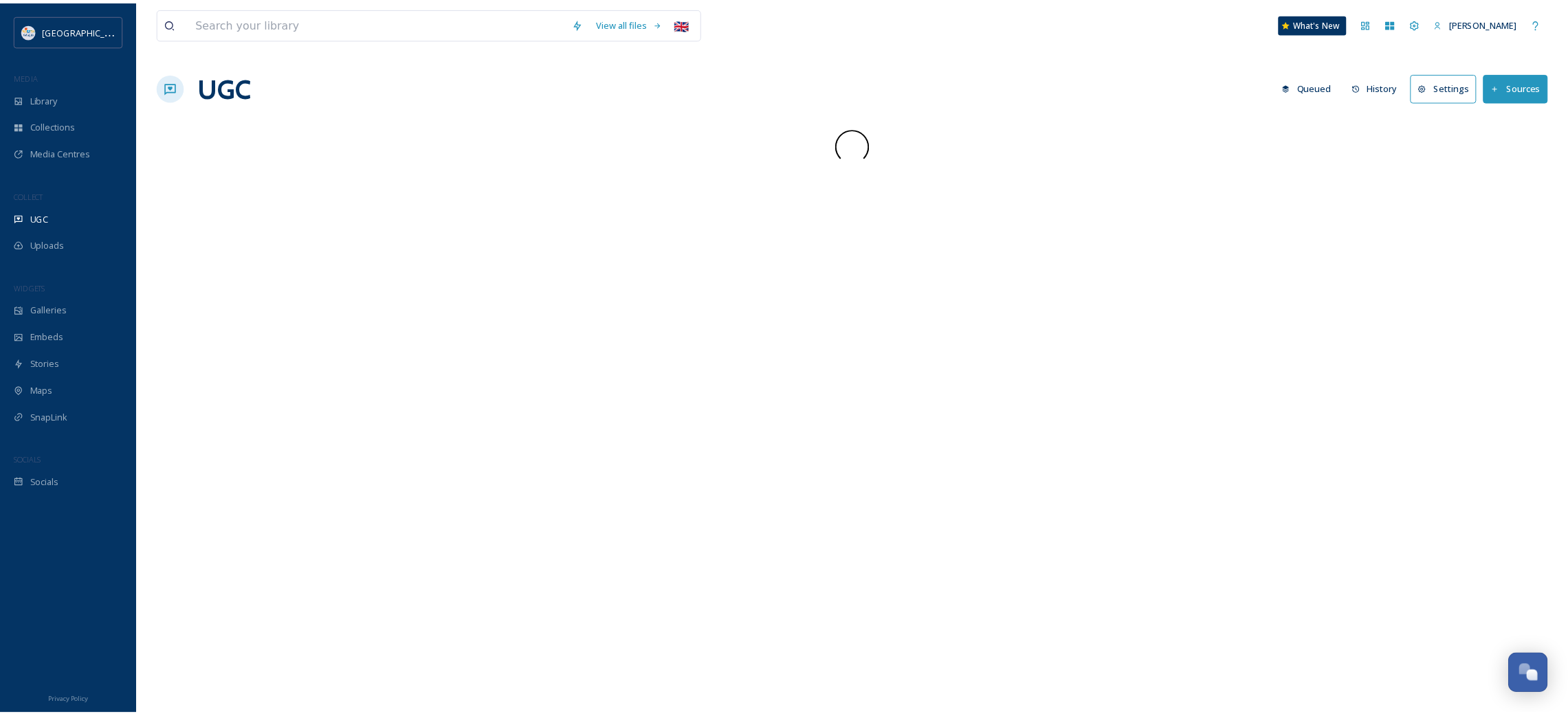
scroll to position [796, 0]
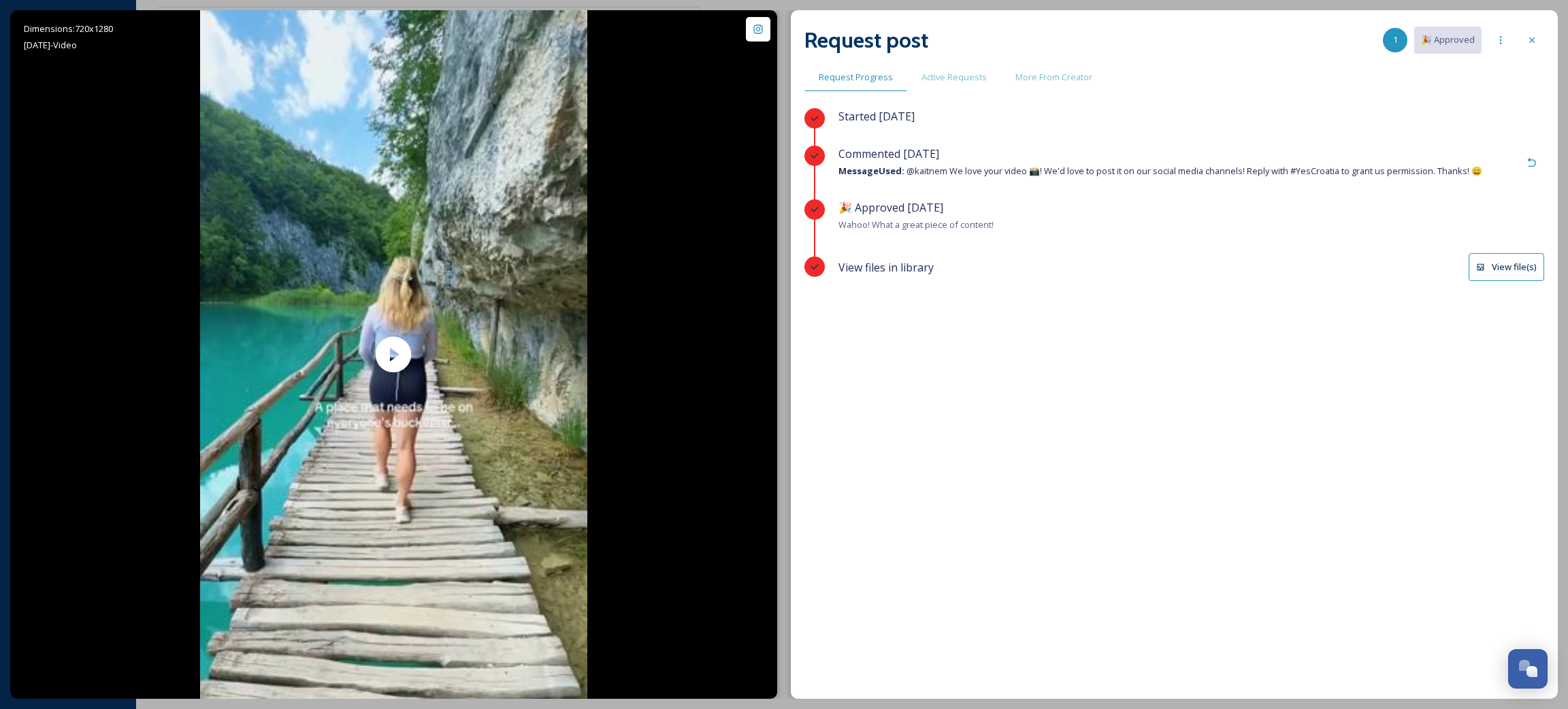
click at [1495, 268] on button "View file(s)" at bounding box center [1506, 267] width 75 height 28
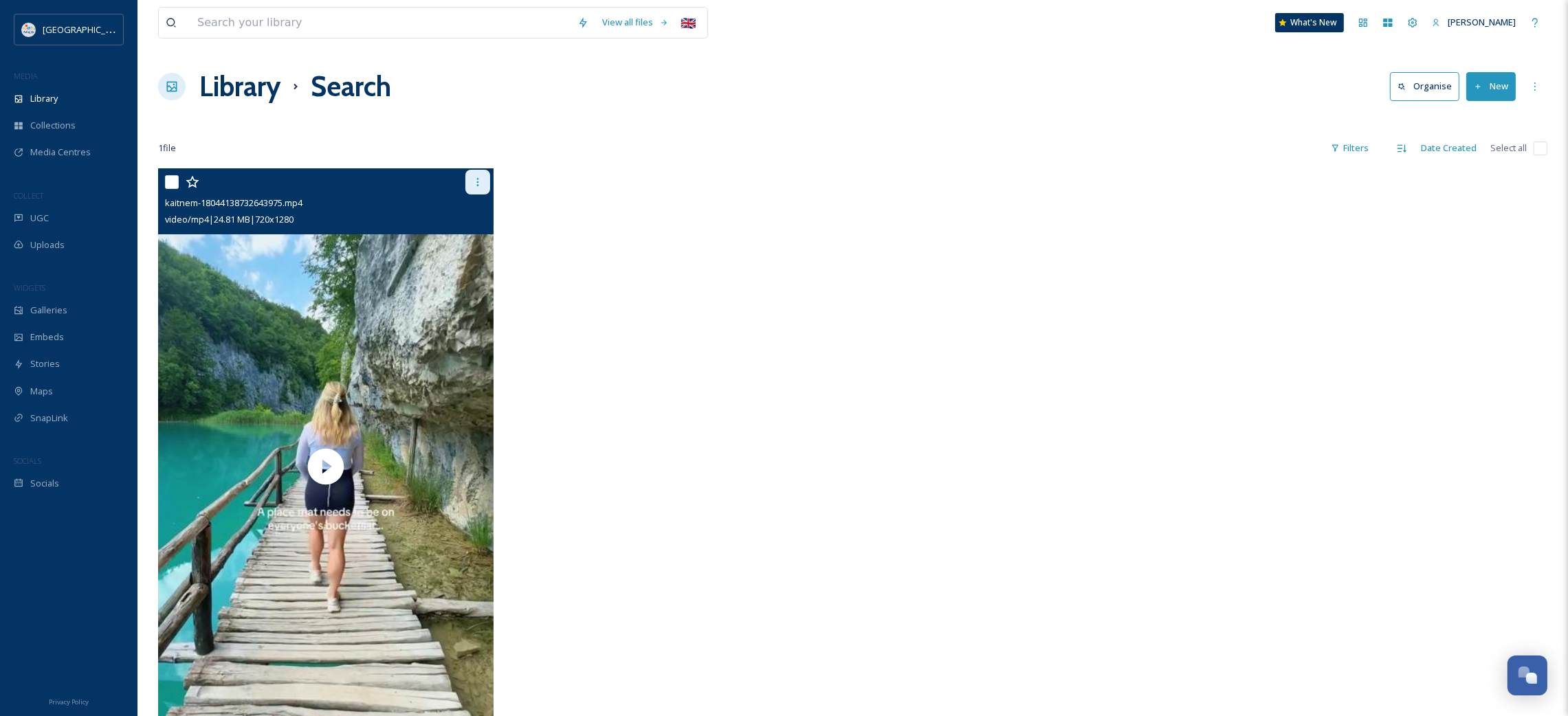
click at [472, 180] on icon at bounding box center [477, 181] width 11 height 11
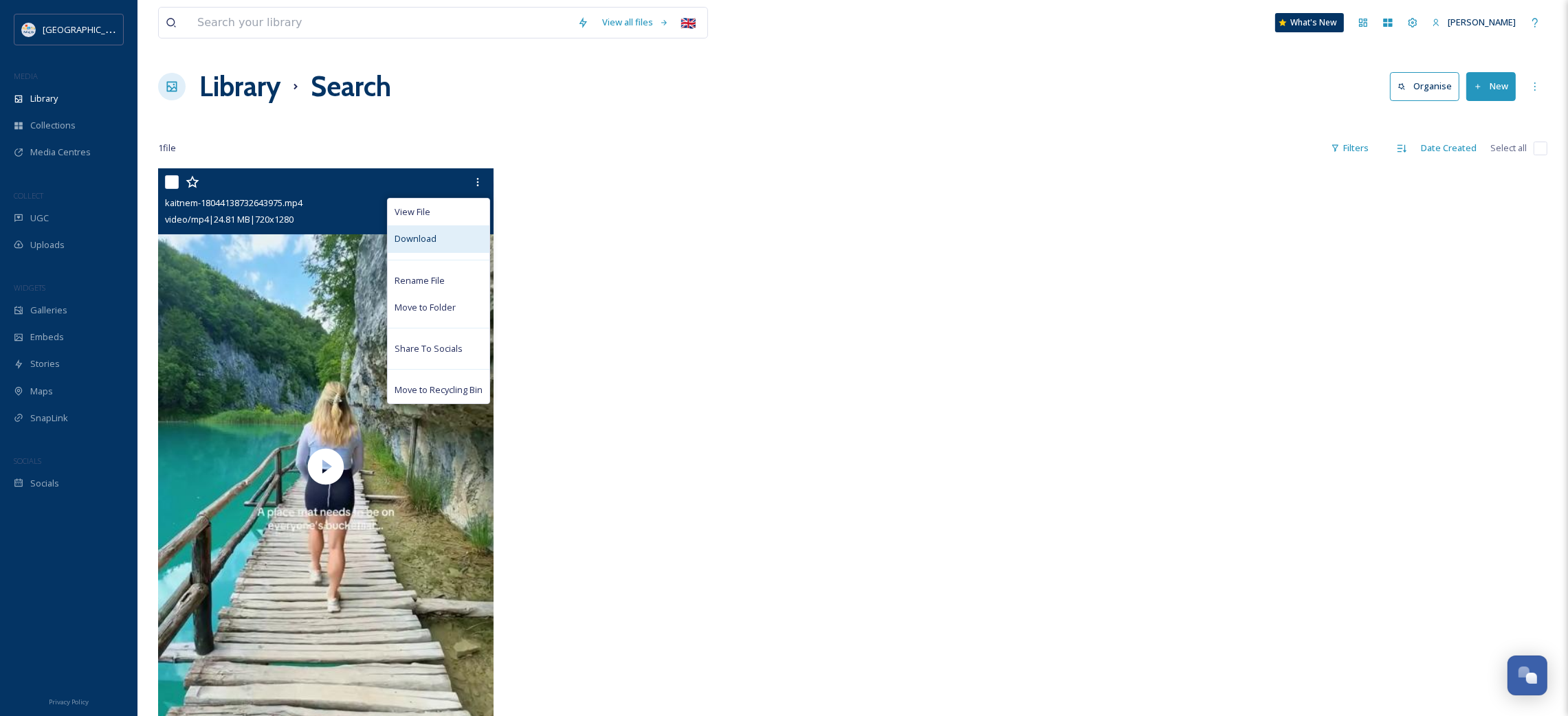
click at [442, 246] on div "Download" at bounding box center [438, 239] width 102 height 27
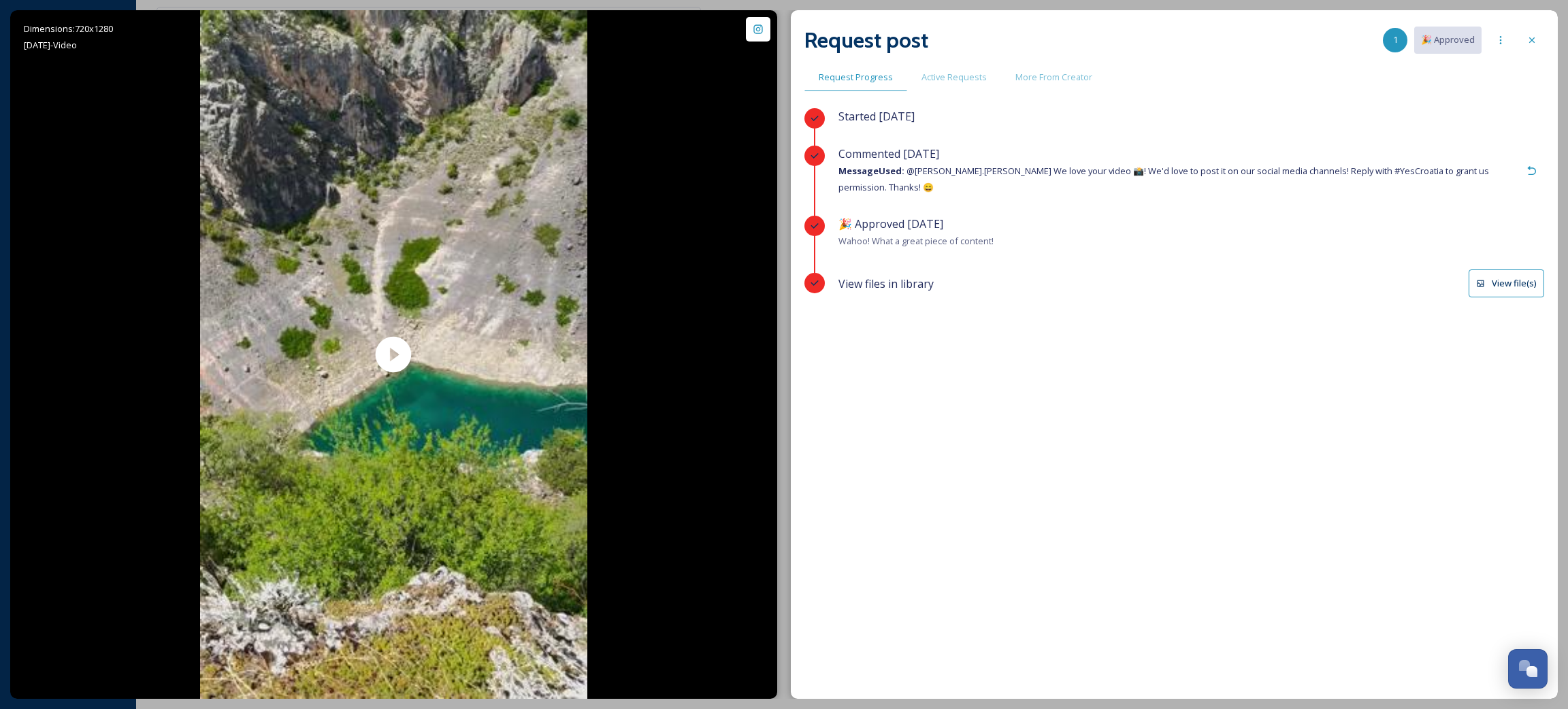
scroll to position [789, 0]
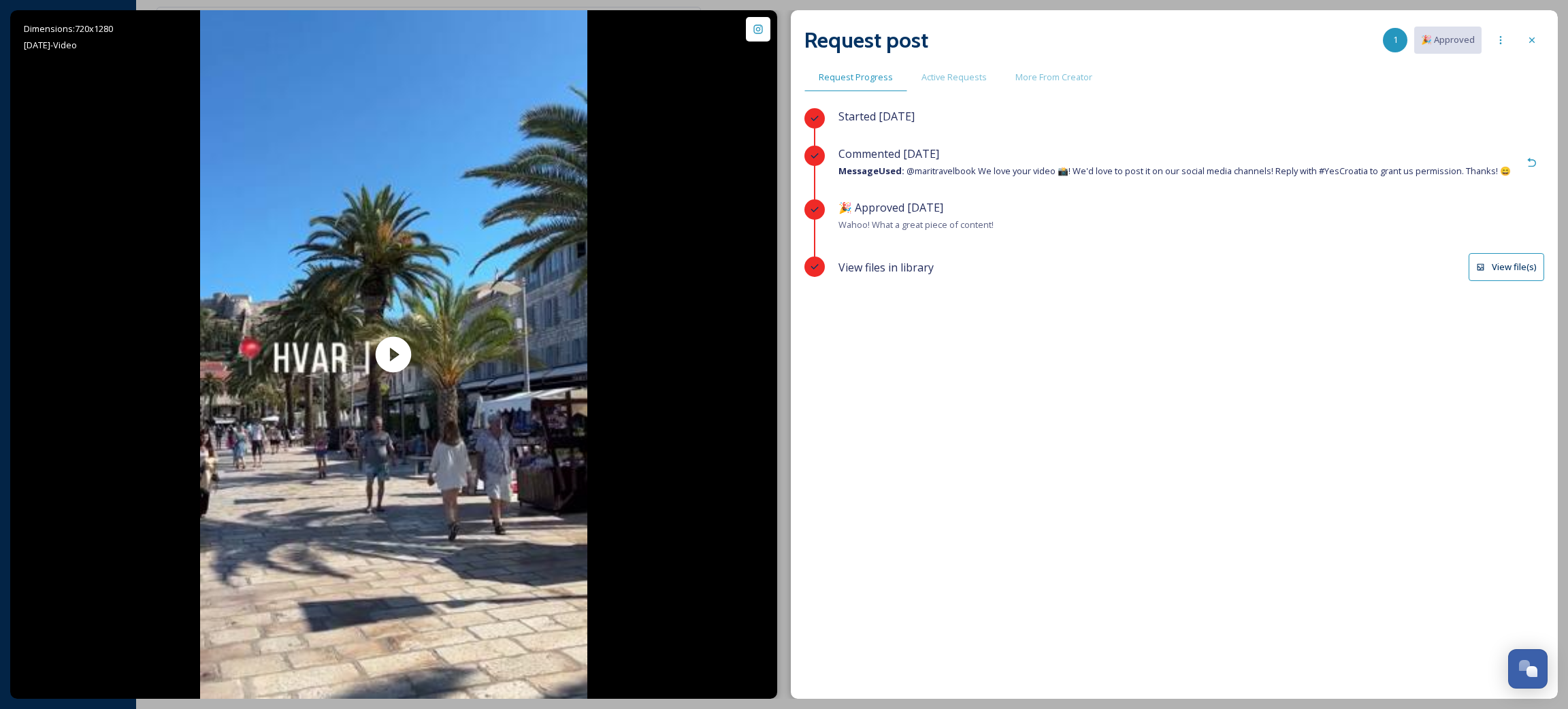
scroll to position [789, 0]
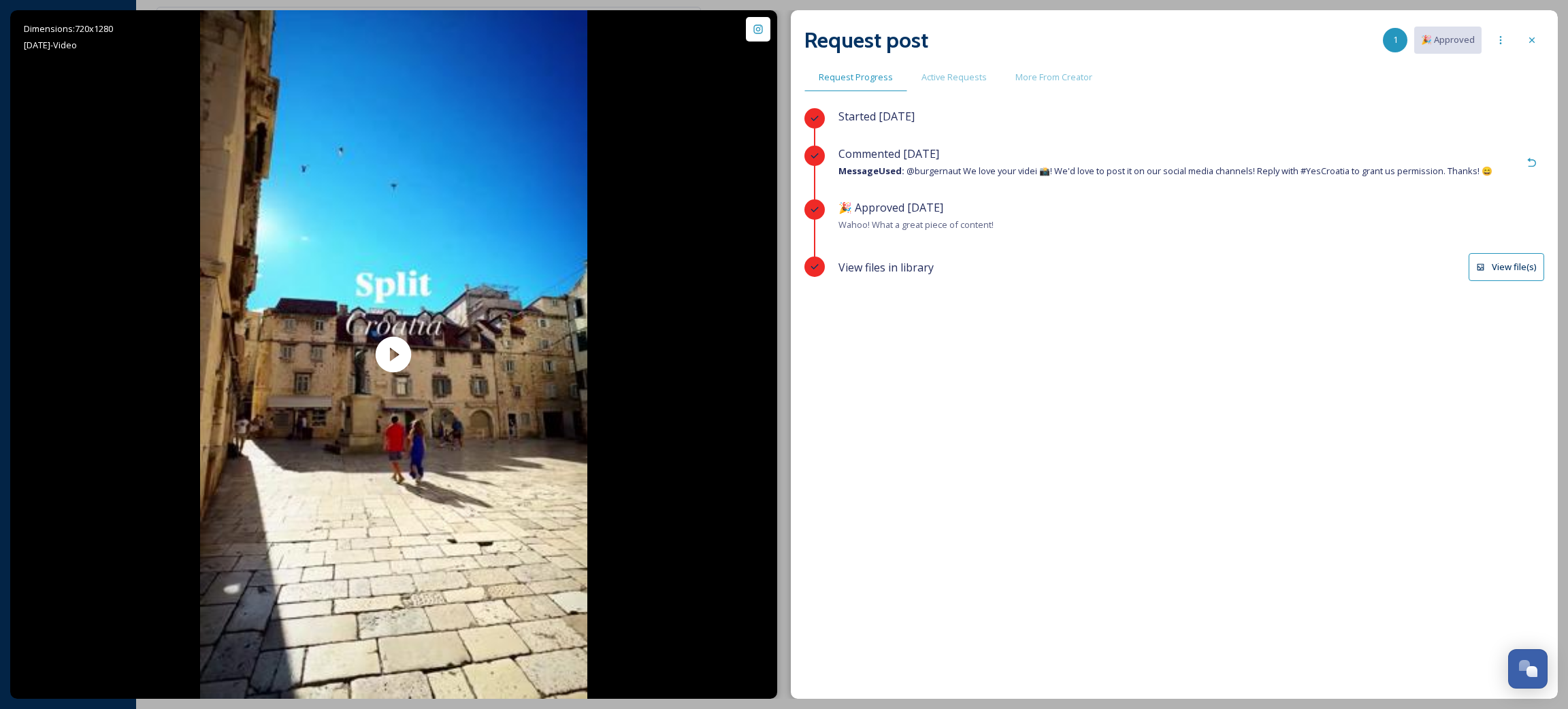
scroll to position [789, 0]
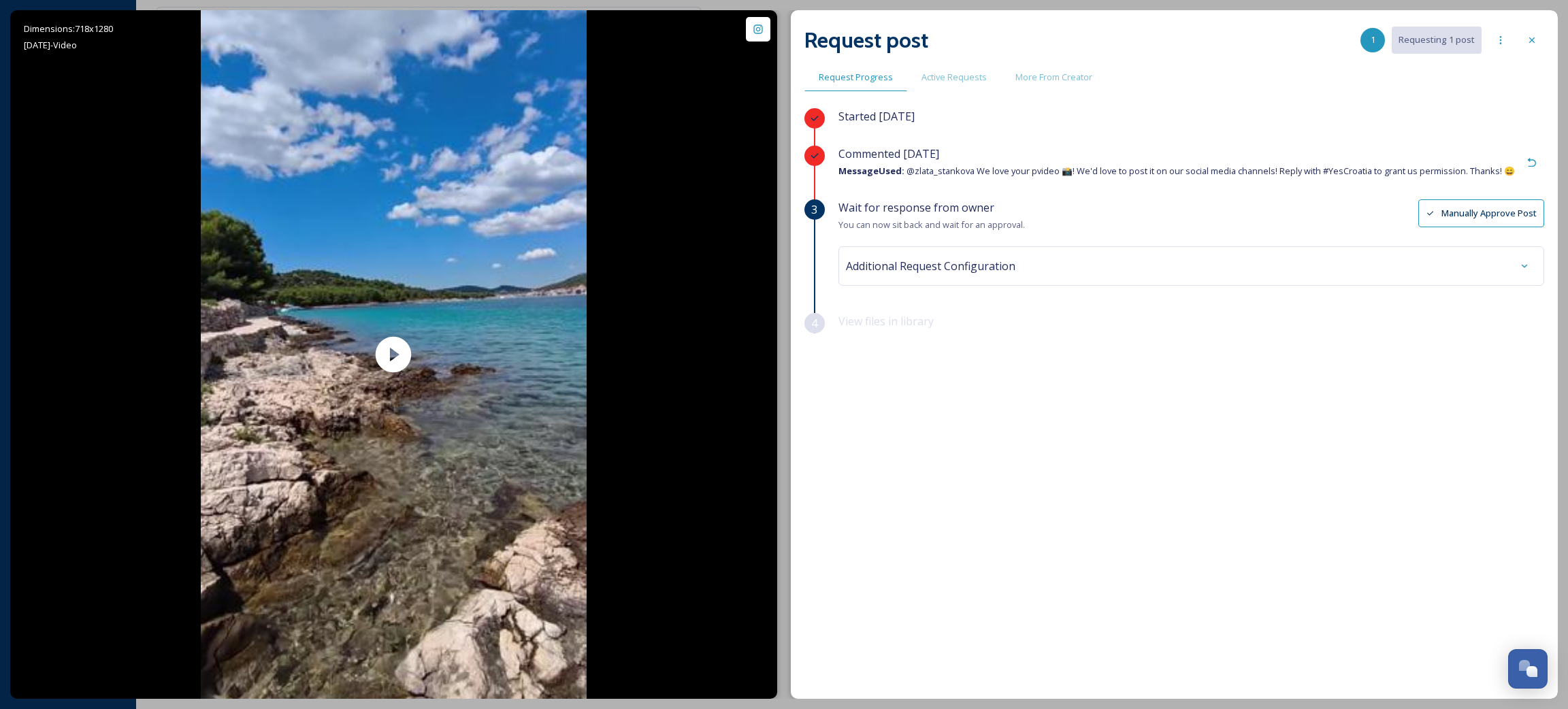
scroll to position [789, 0]
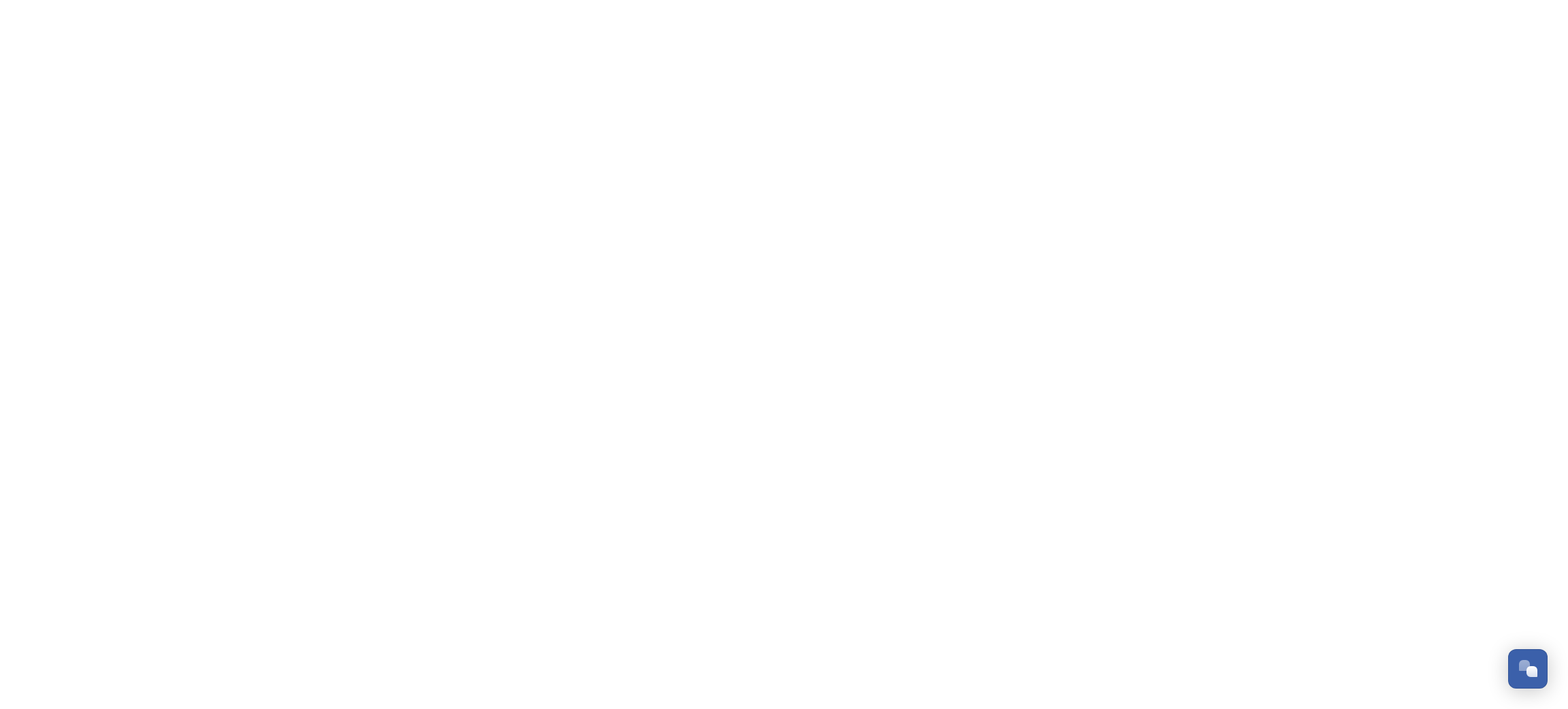
scroll to position [789, 0]
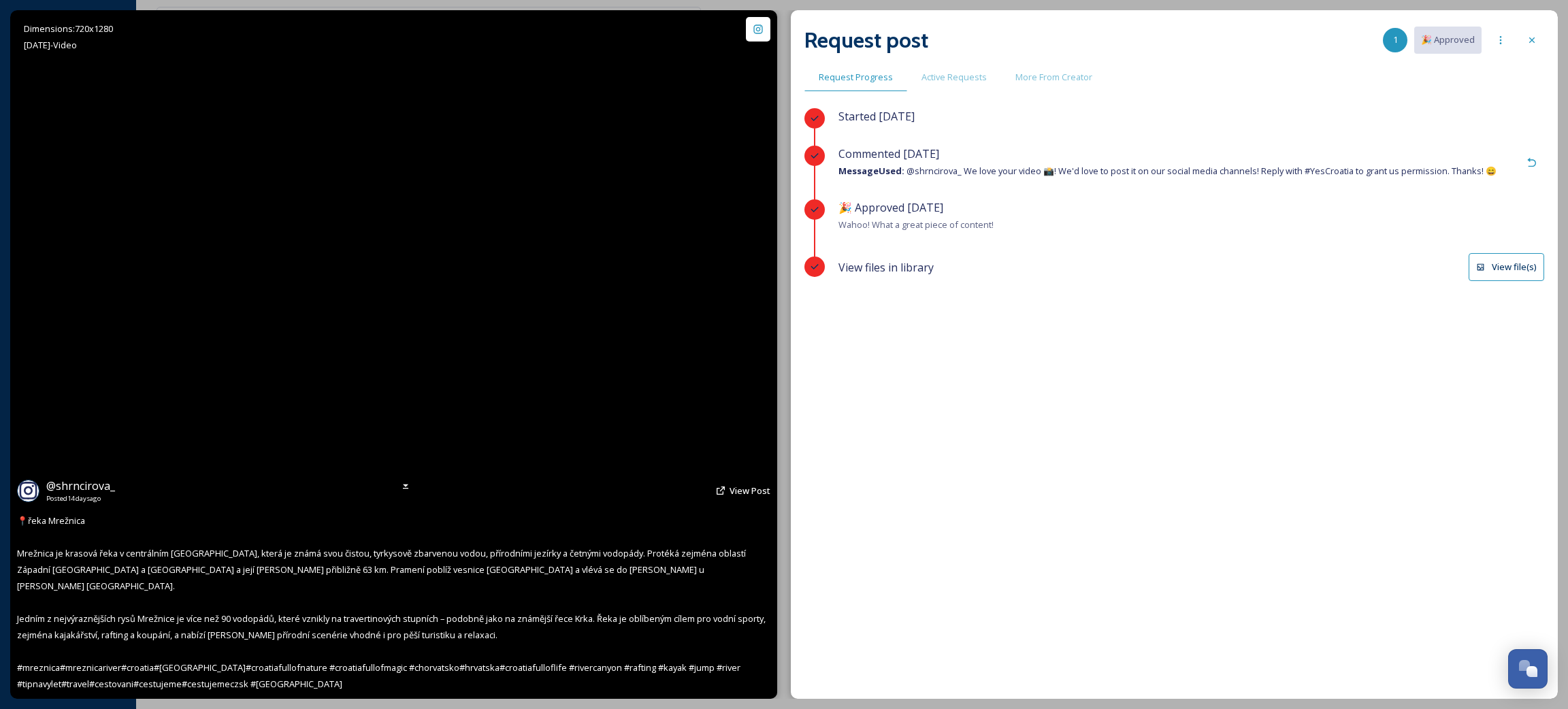
scroll to position [789, 0]
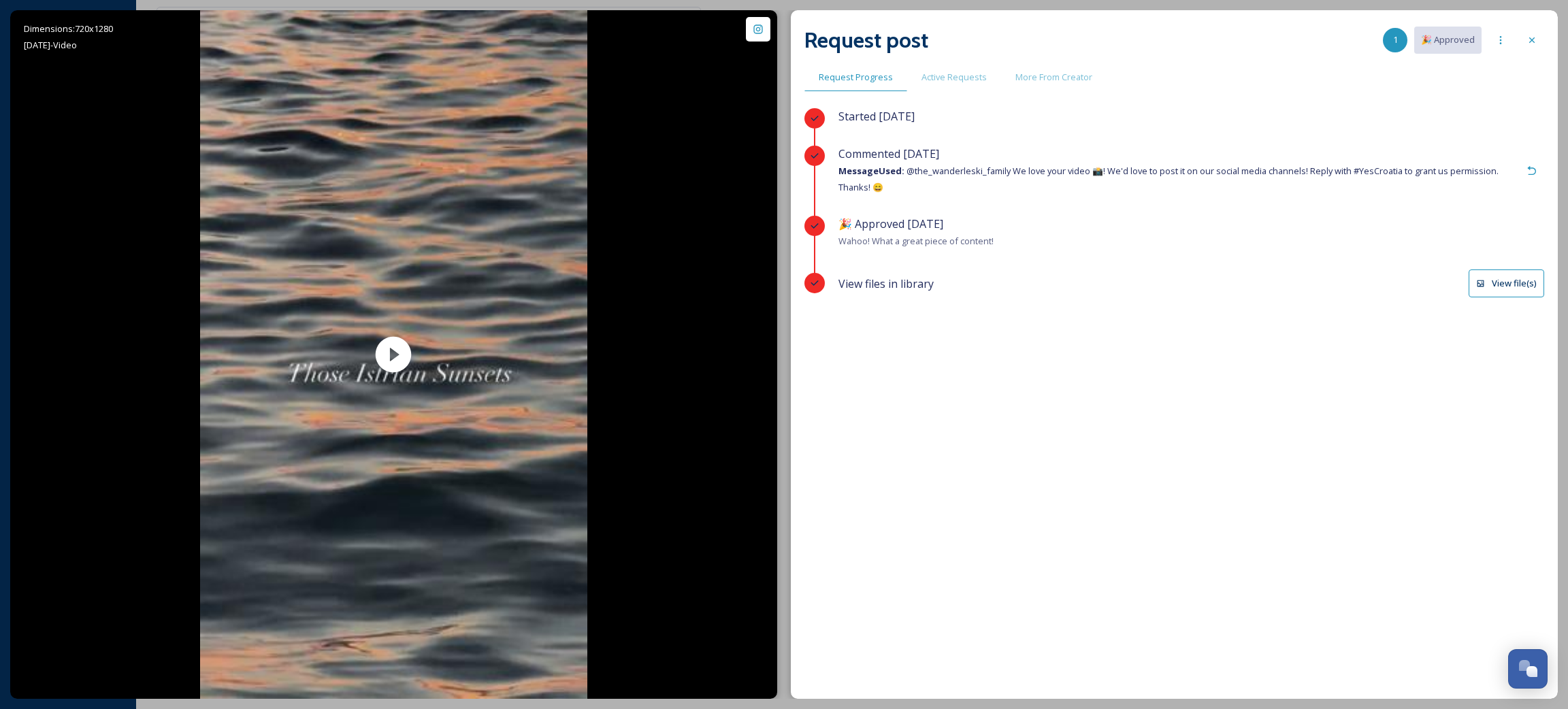
scroll to position [789, 0]
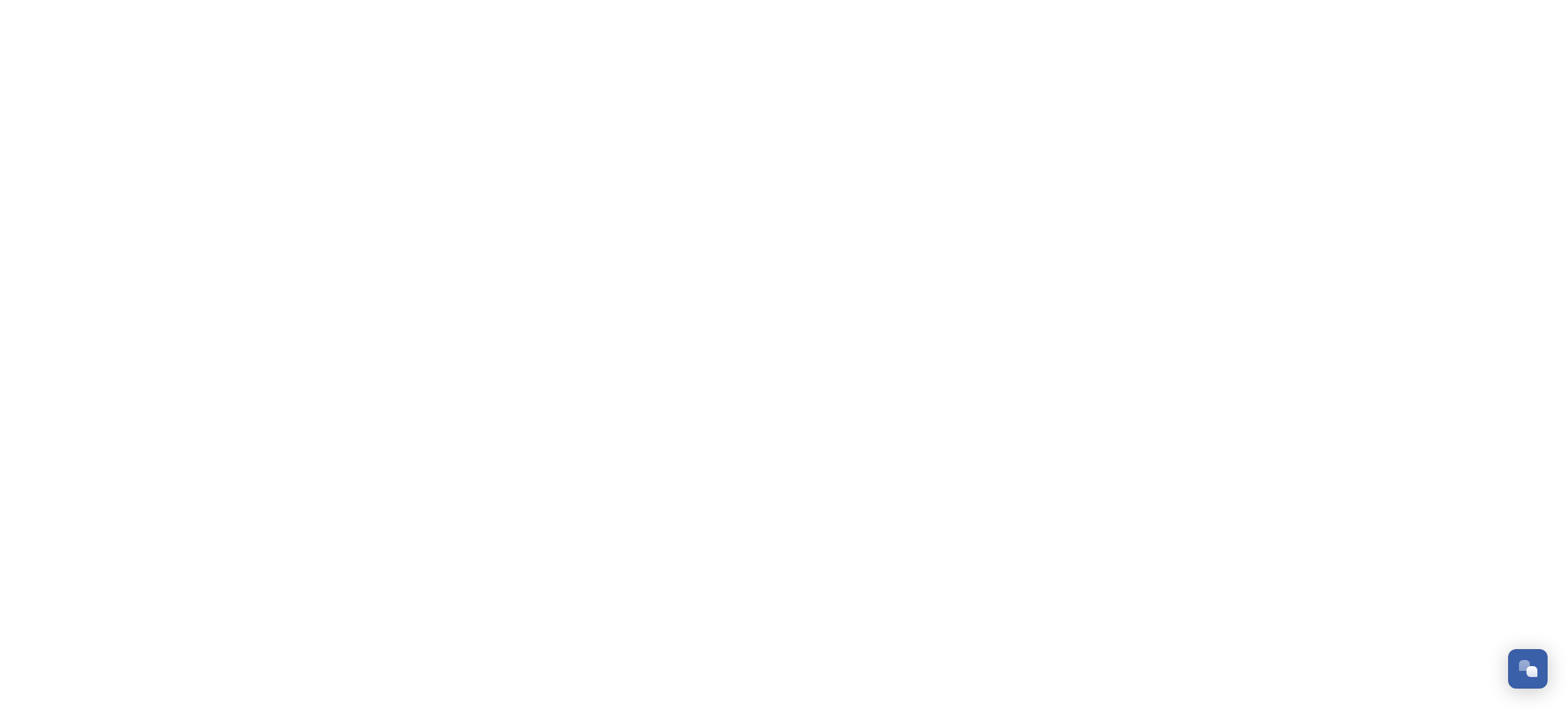
scroll to position [789, 0]
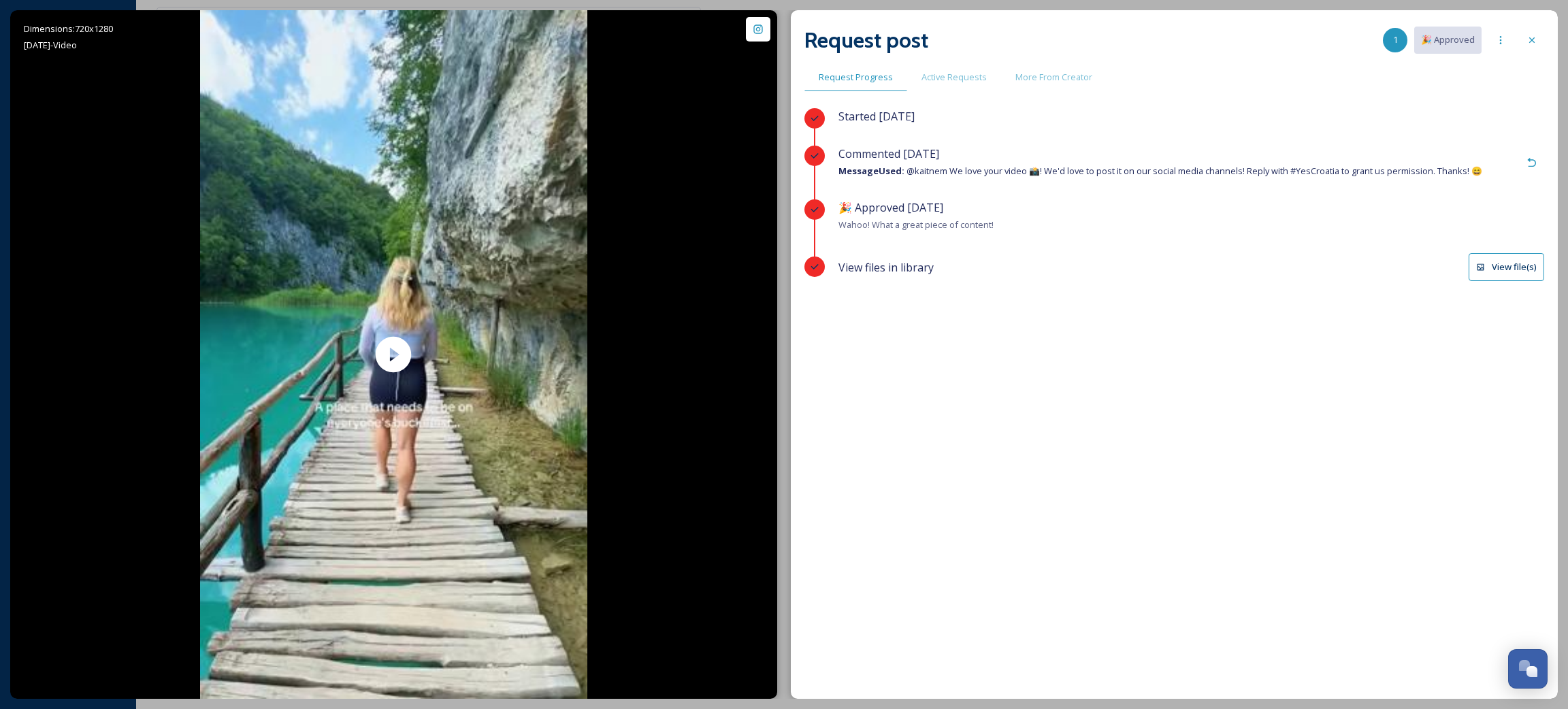
scroll to position [789, 0]
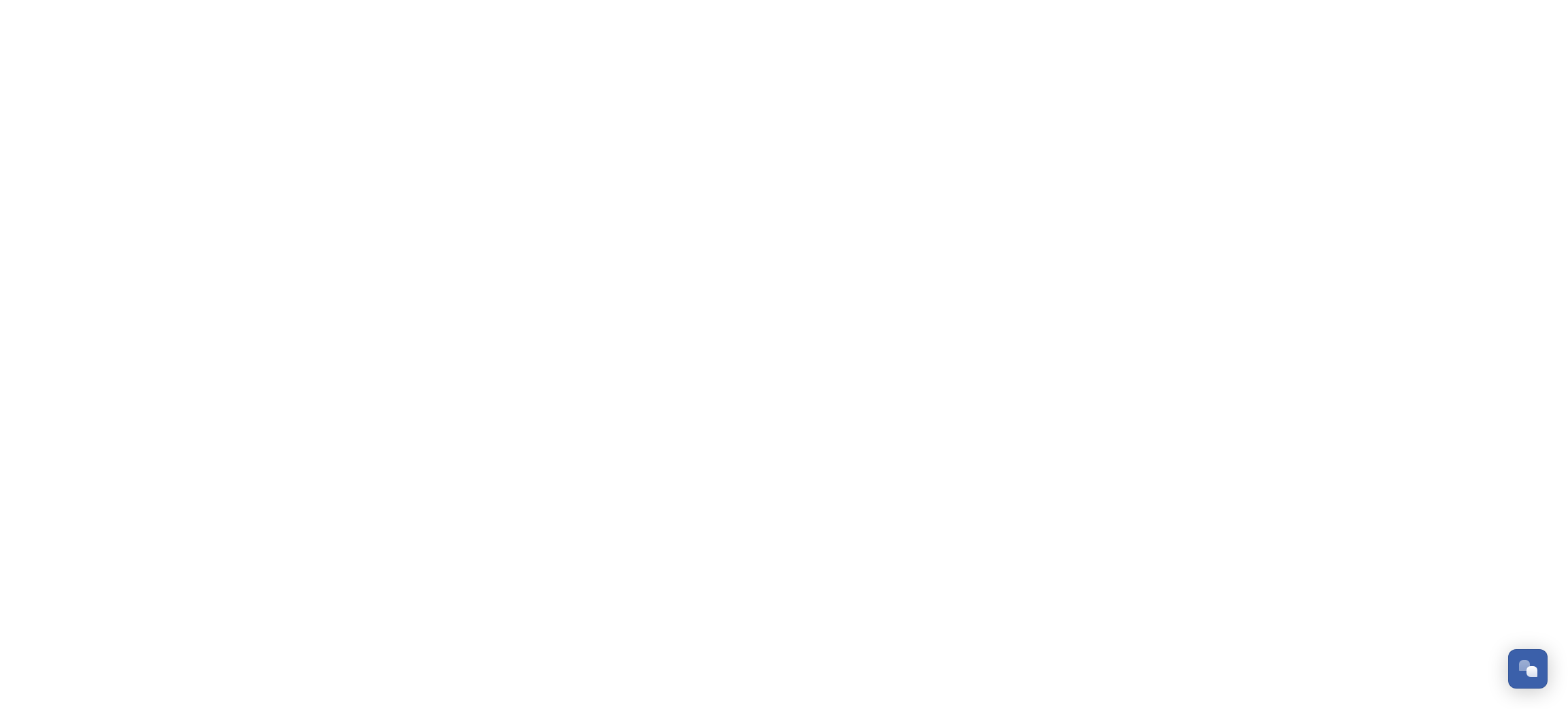
scroll to position [789, 0]
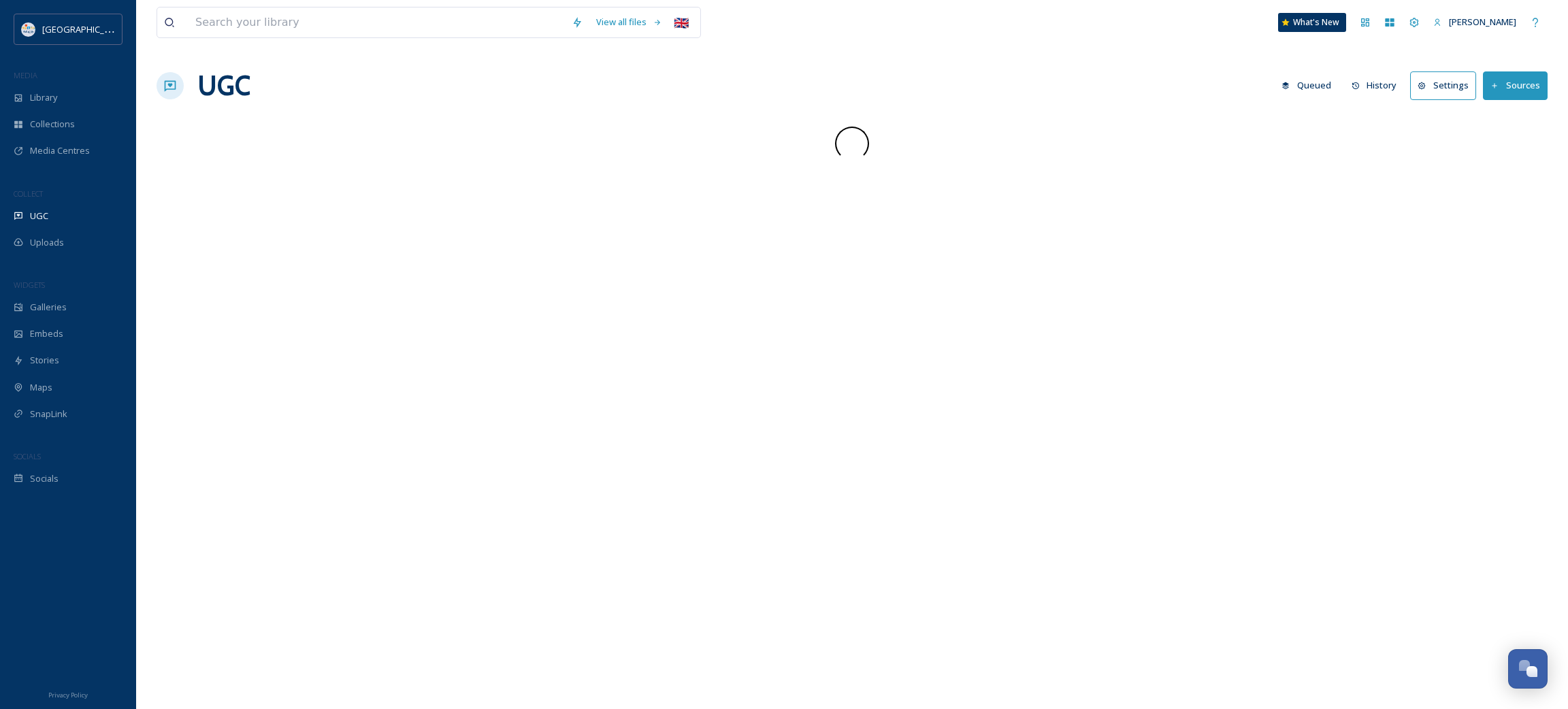
scroll to position [789, 0]
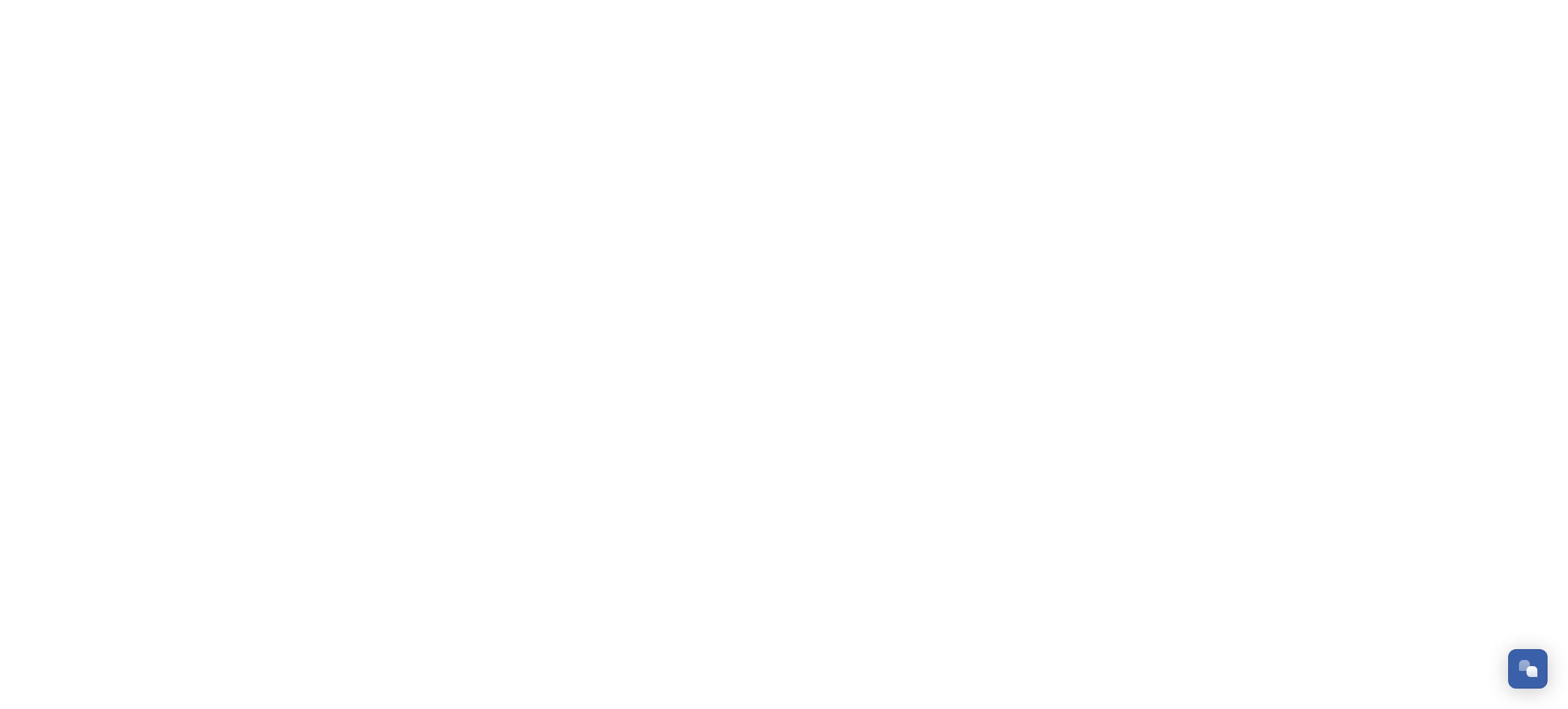
scroll to position [789, 0]
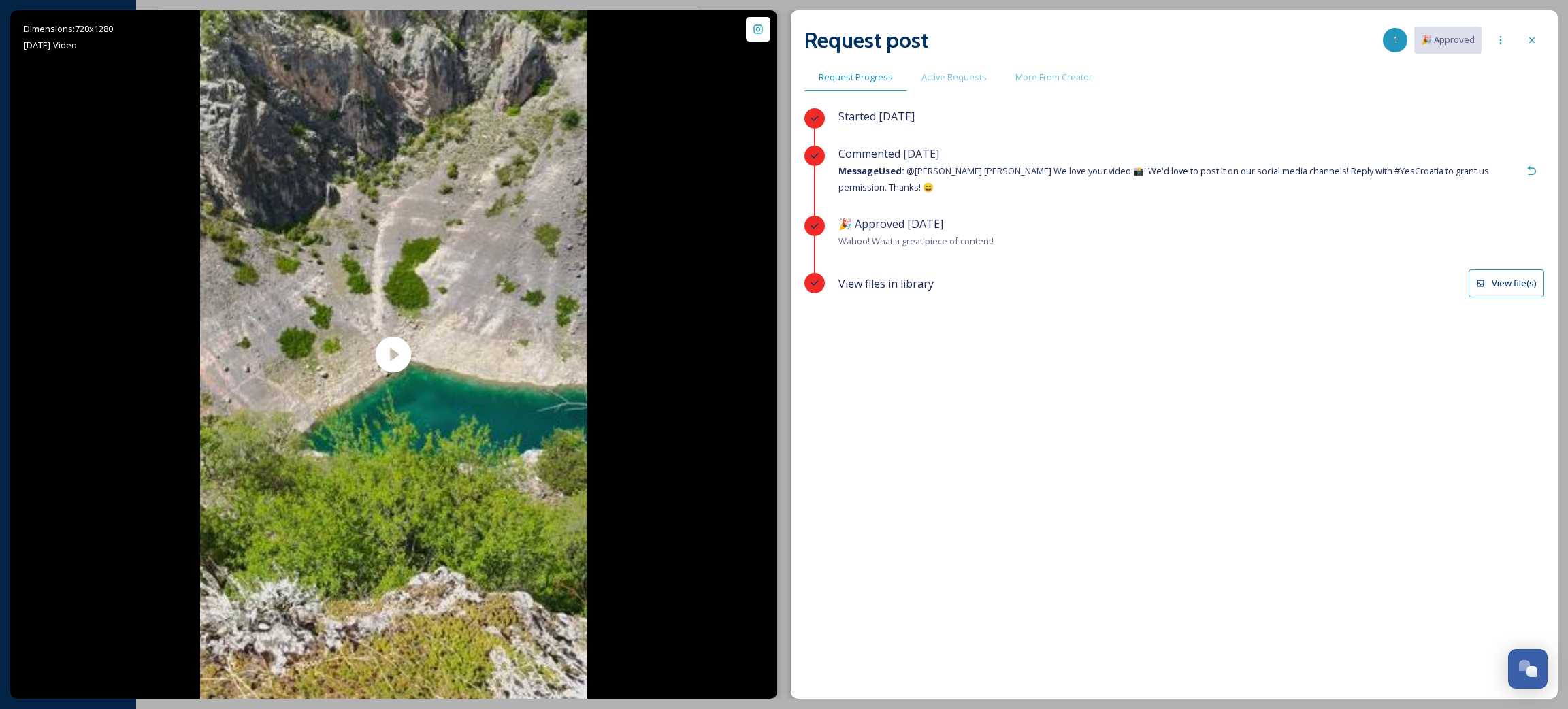
scroll to position [789, 0]
click at [1498, 271] on button "View file(s)" at bounding box center [1506, 283] width 75 height 28
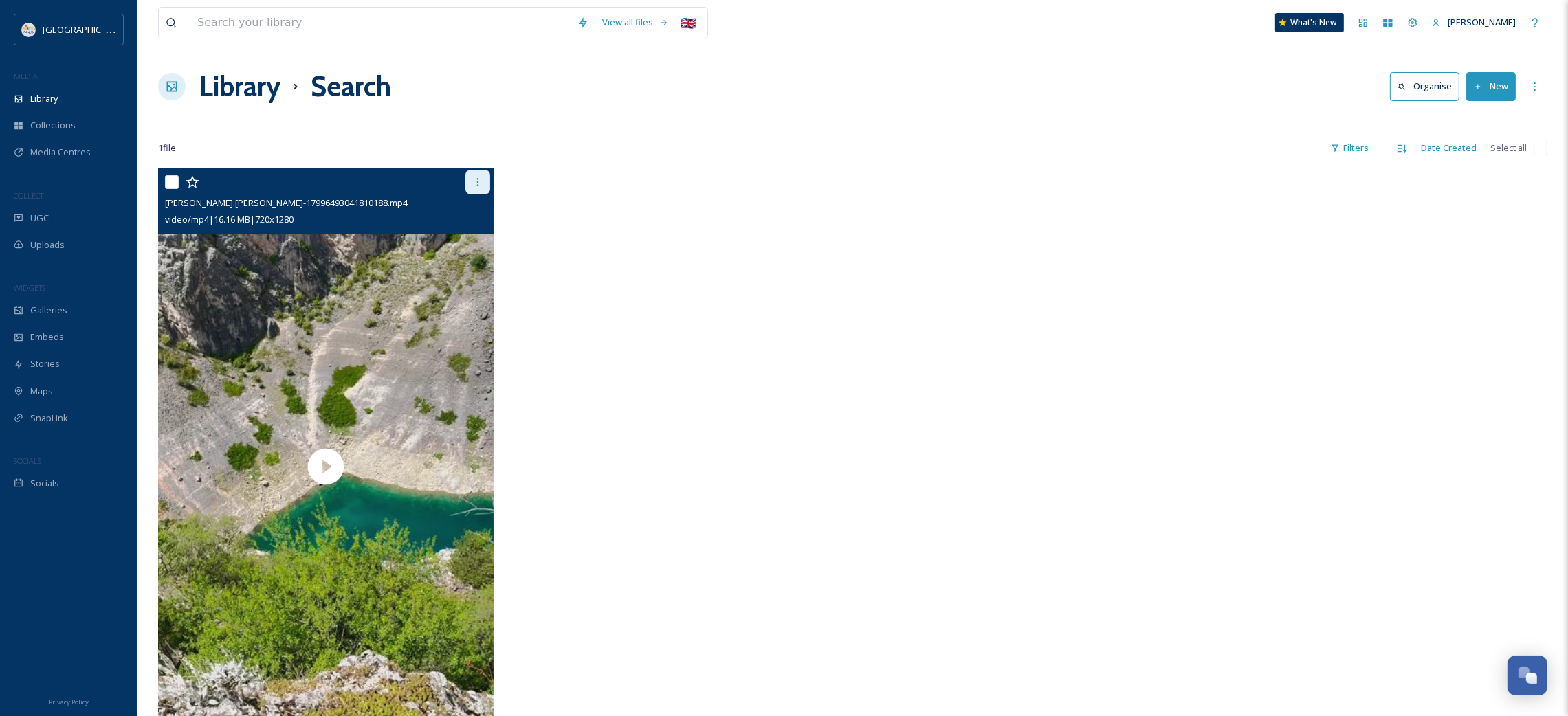
click at [474, 190] on div at bounding box center [477, 181] width 25 height 25
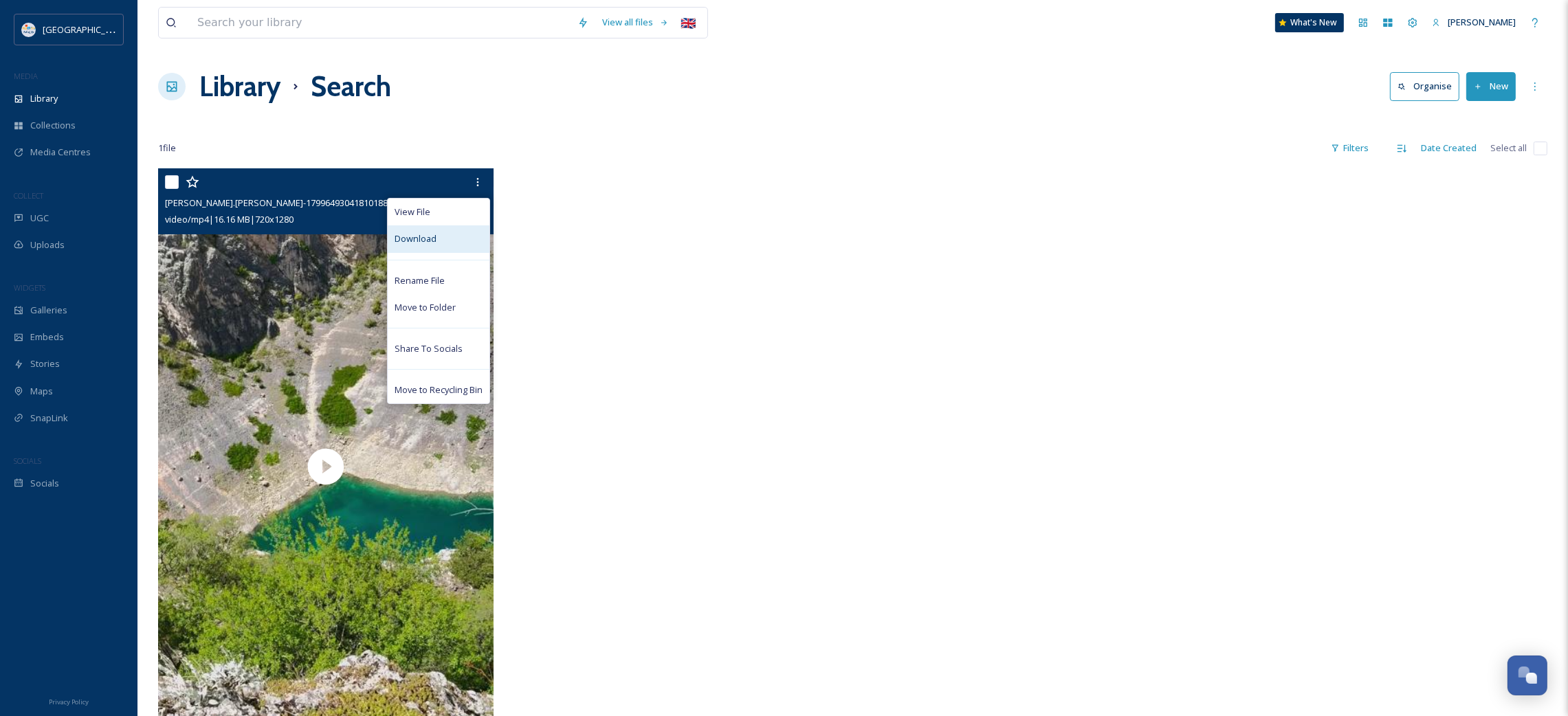
click at [435, 240] on div "Download" at bounding box center [438, 239] width 102 height 27
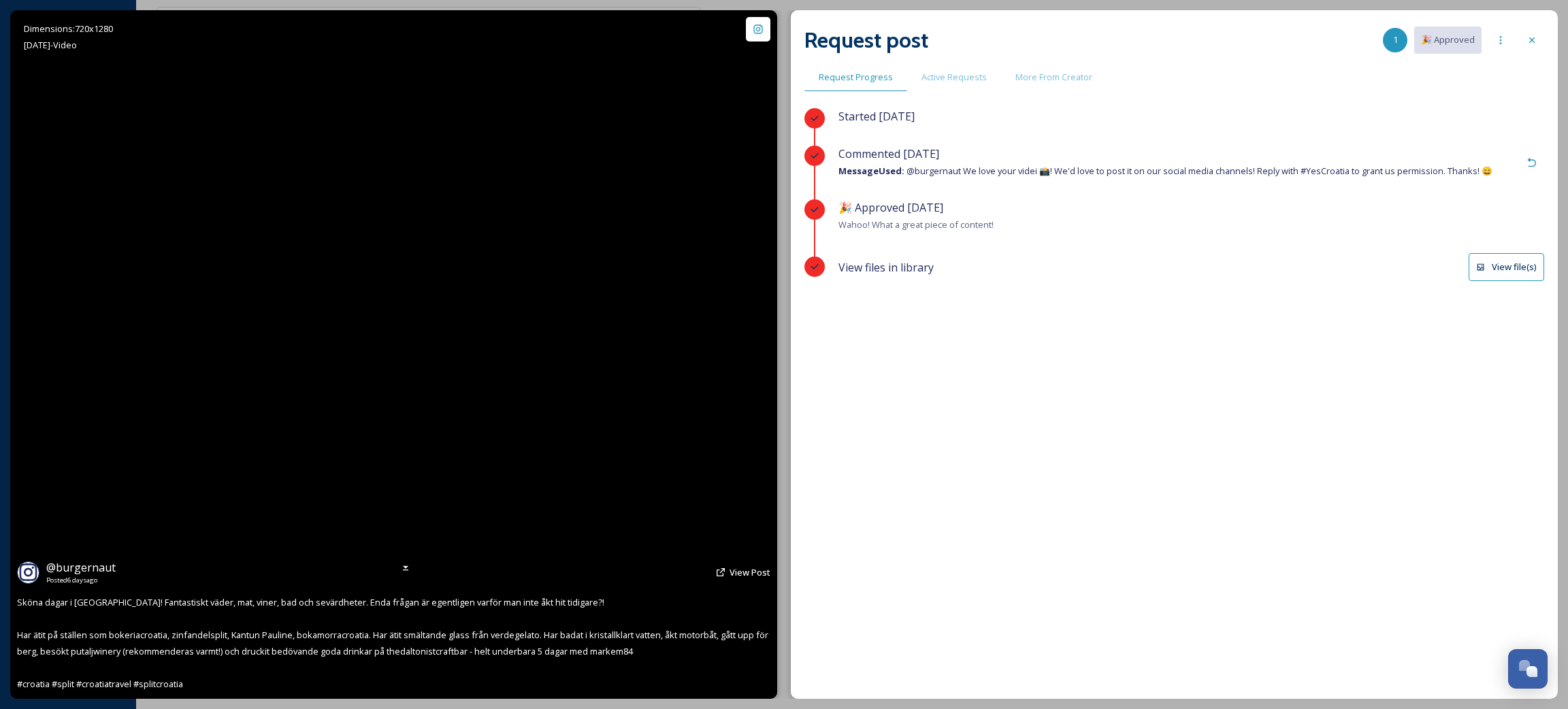
scroll to position [789, 0]
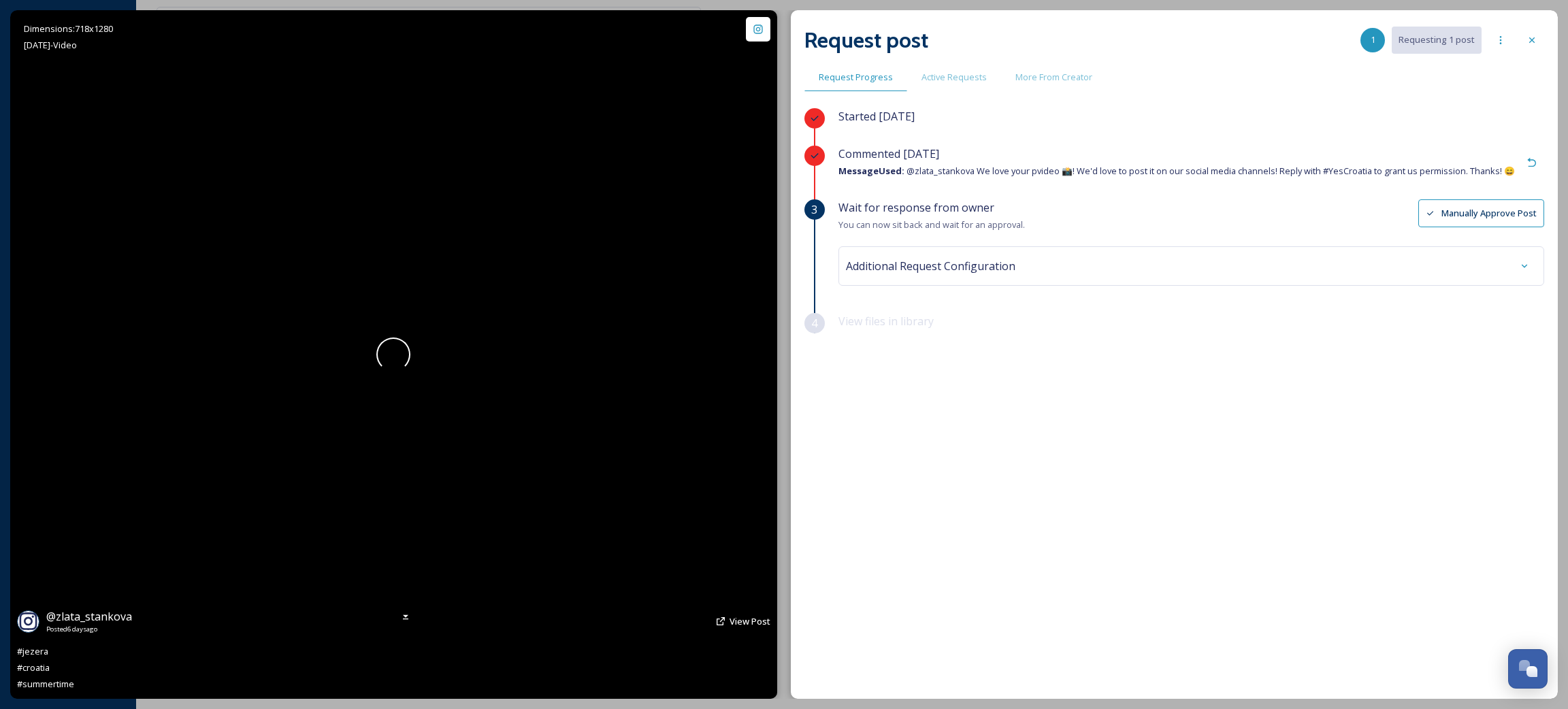
scroll to position [789, 0]
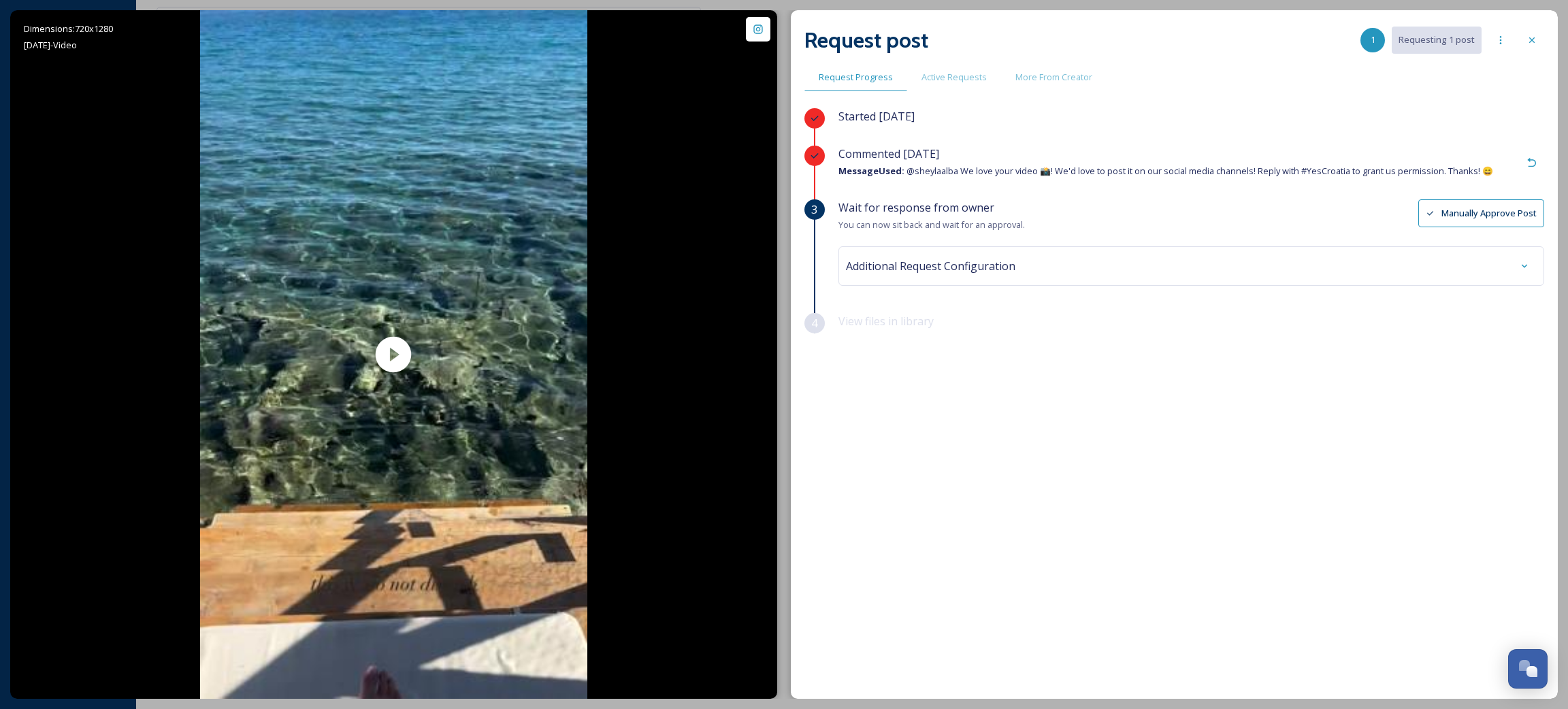
scroll to position [789, 0]
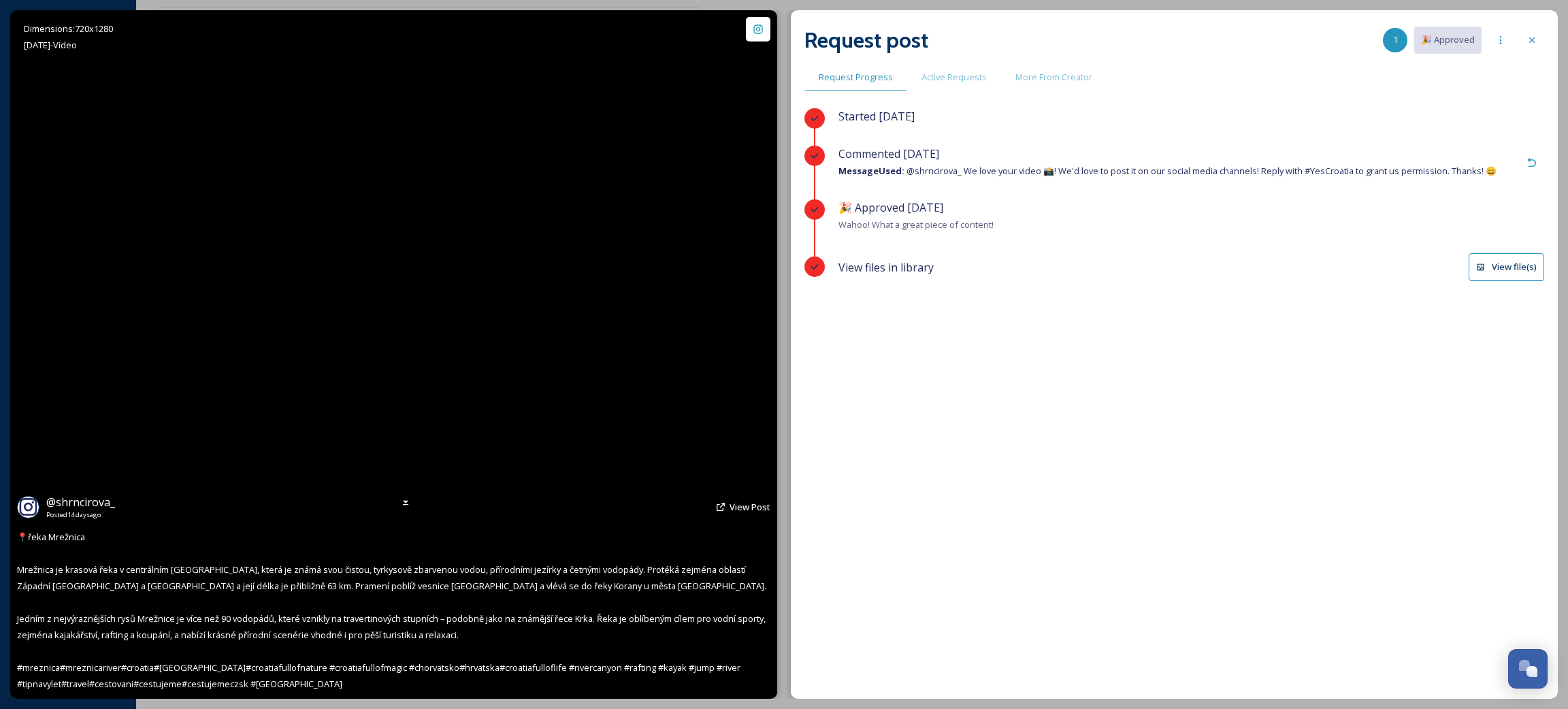
scroll to position [789, 0]
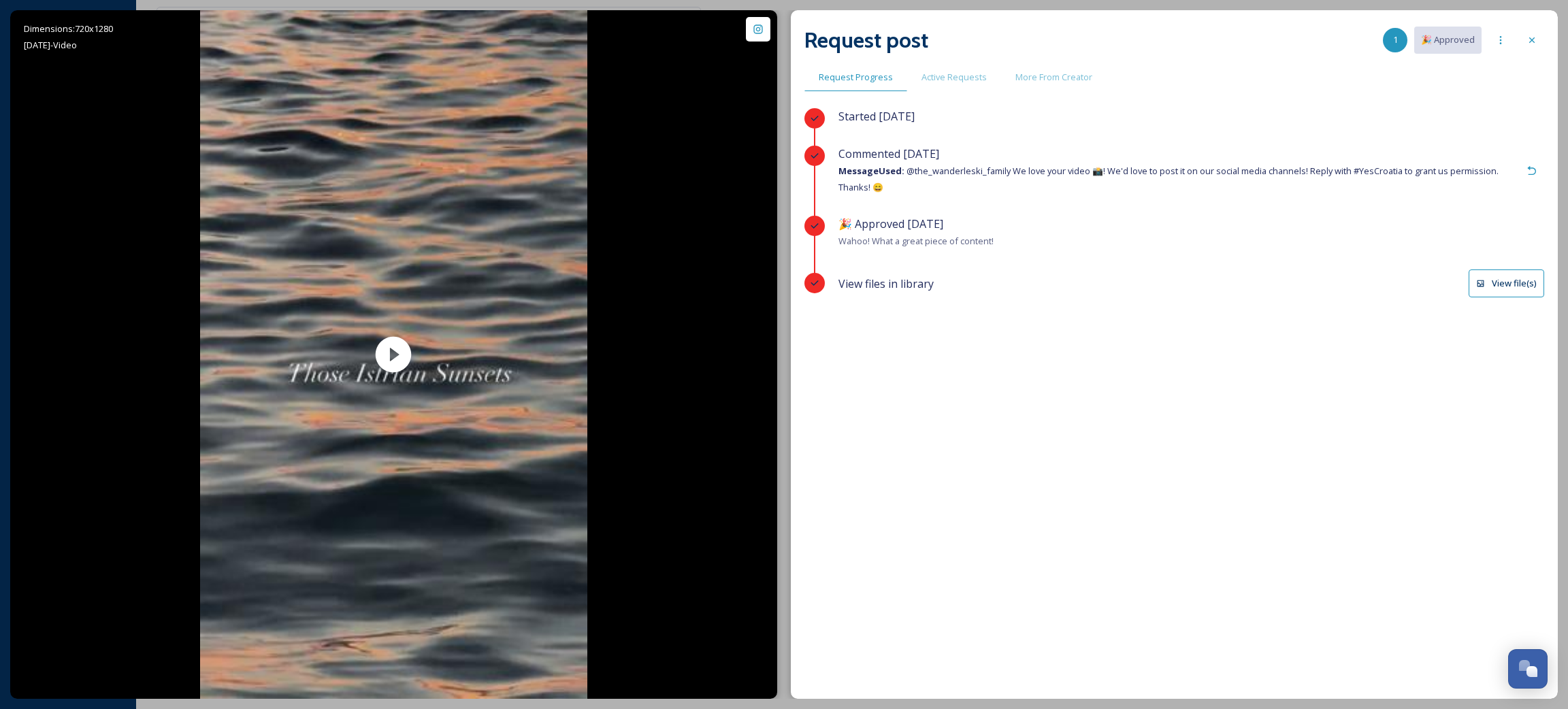
scroll to position [789, 0]
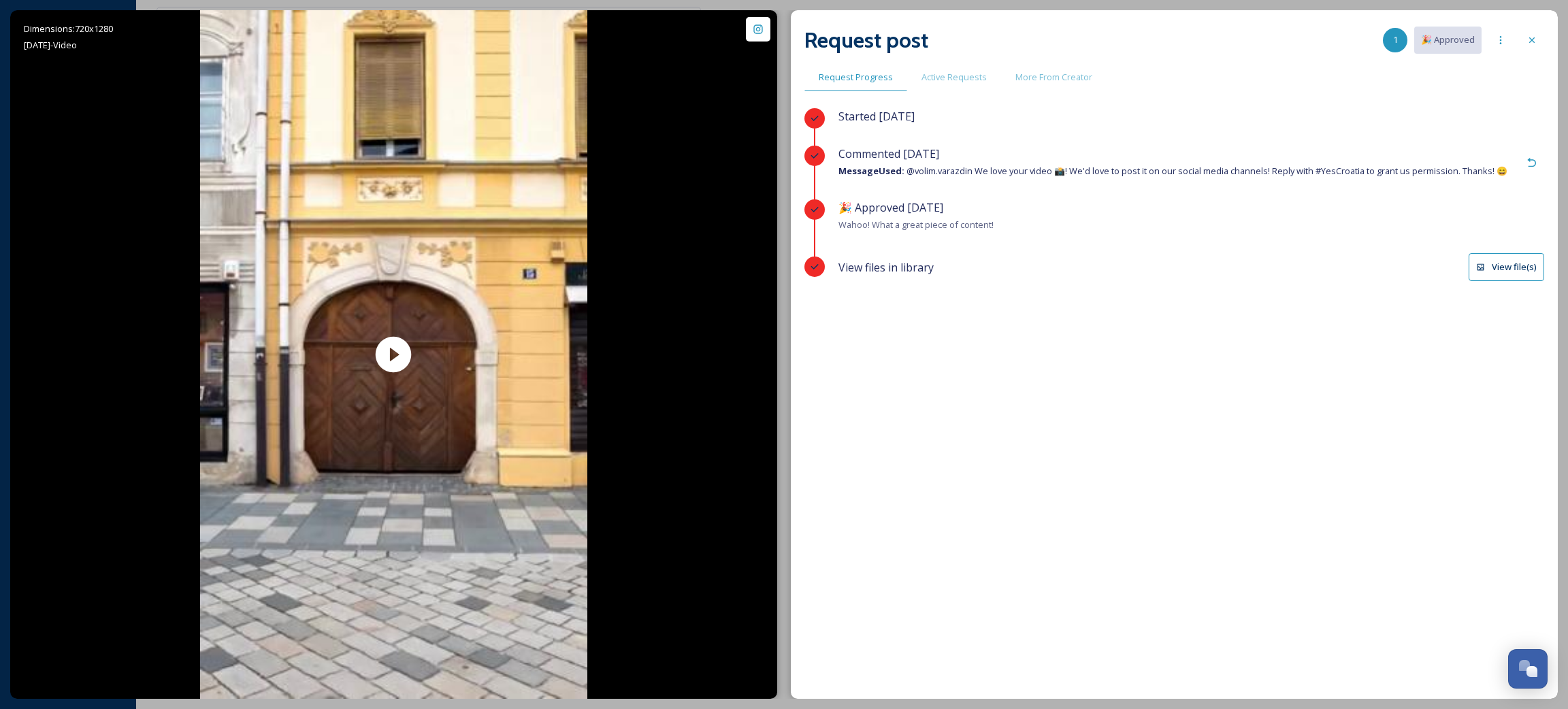
scroll to position [789, 0]
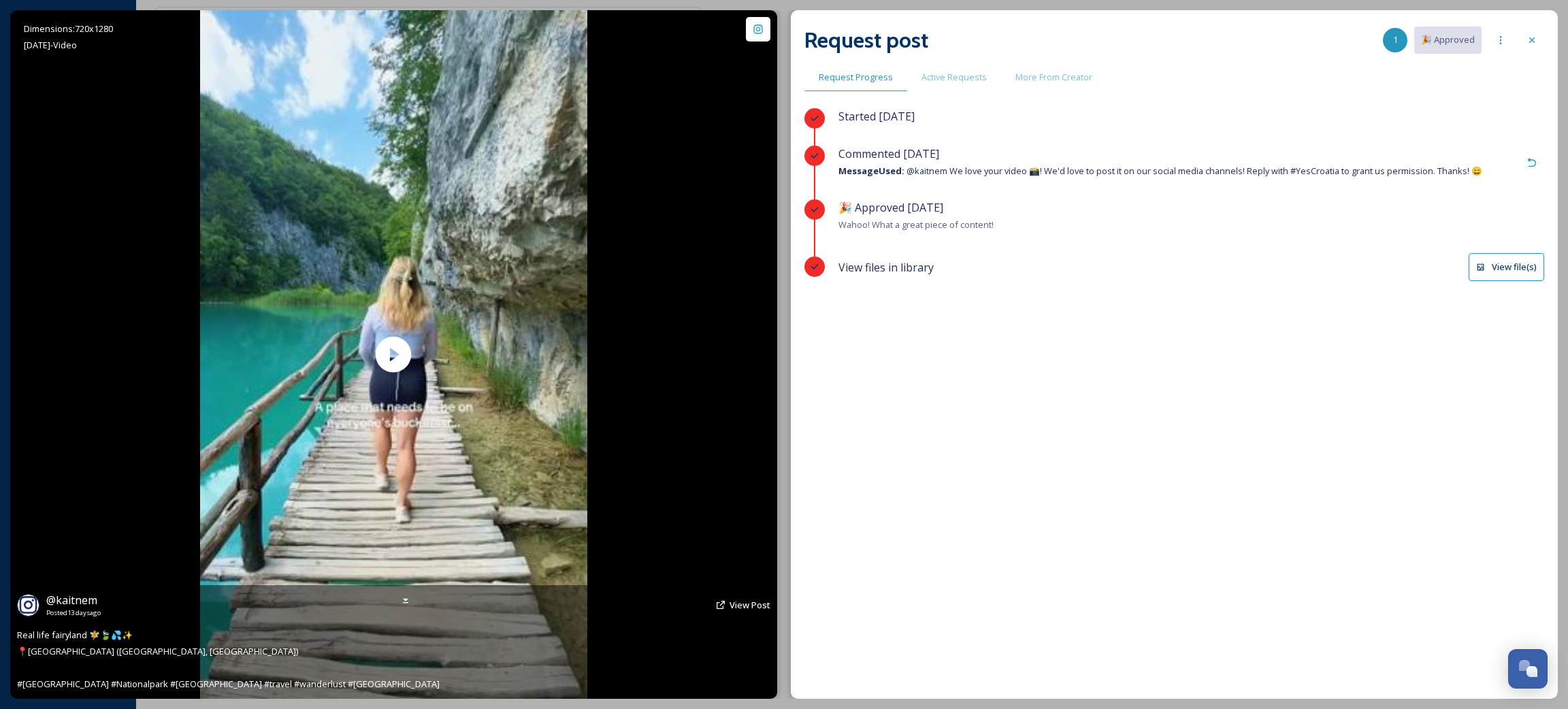
scroll to position [789, 0]
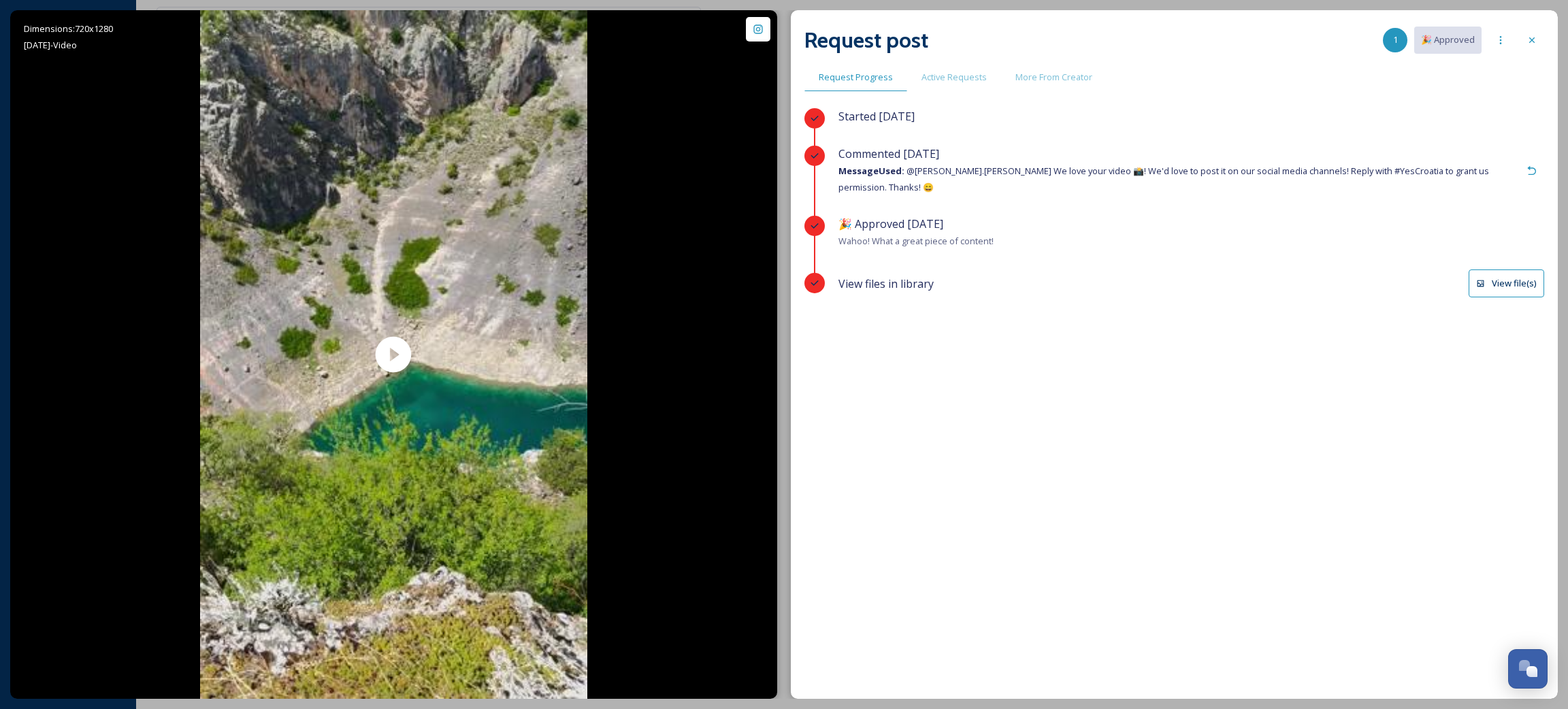
scroll to position [789, 0]
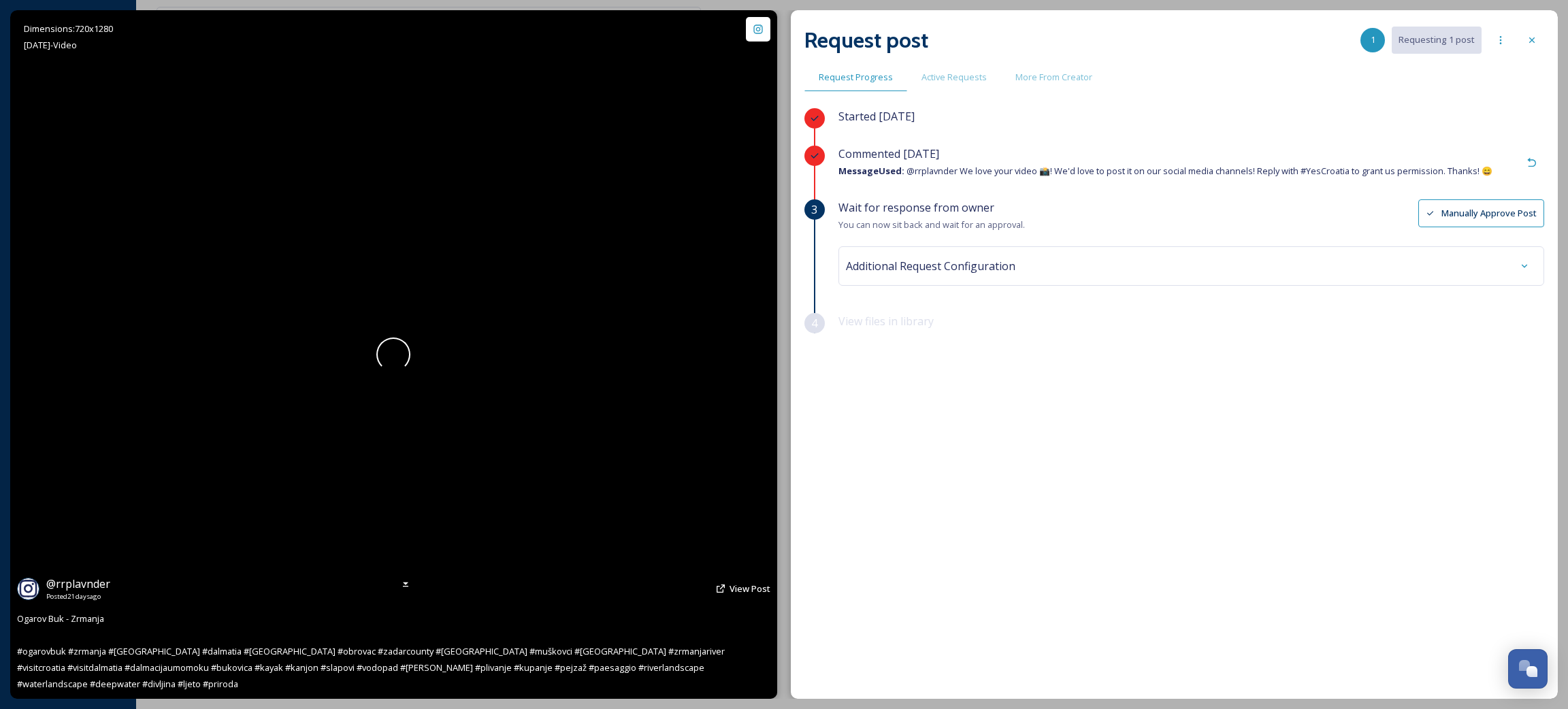
scroll to position [789, 0]
